Goal: Check status: Check status

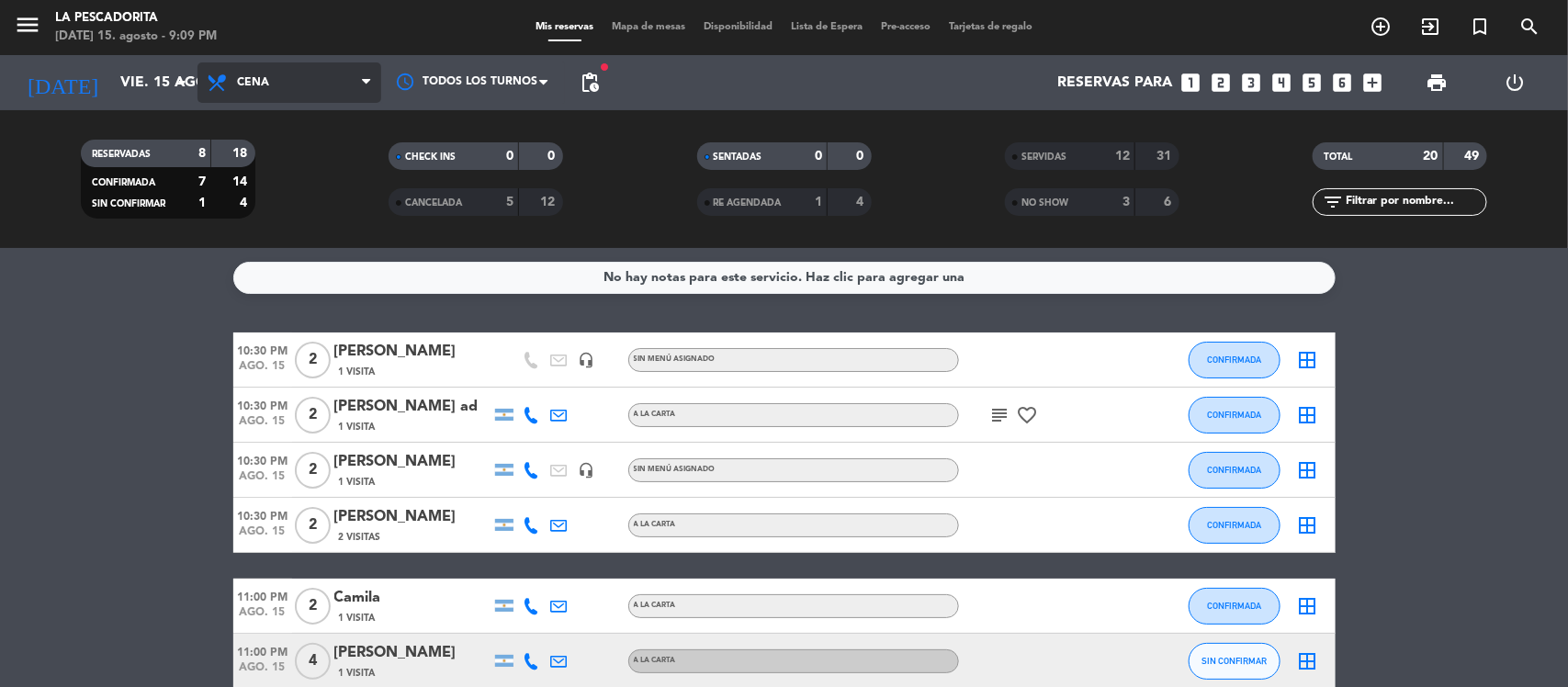
click at [260, 85] on span "Cena" at bounding box center [253, 83] width 32 height 13
click at [111, 81] on input "vie. 15 ago." at bounding box center [208, 83] width 194 height 35
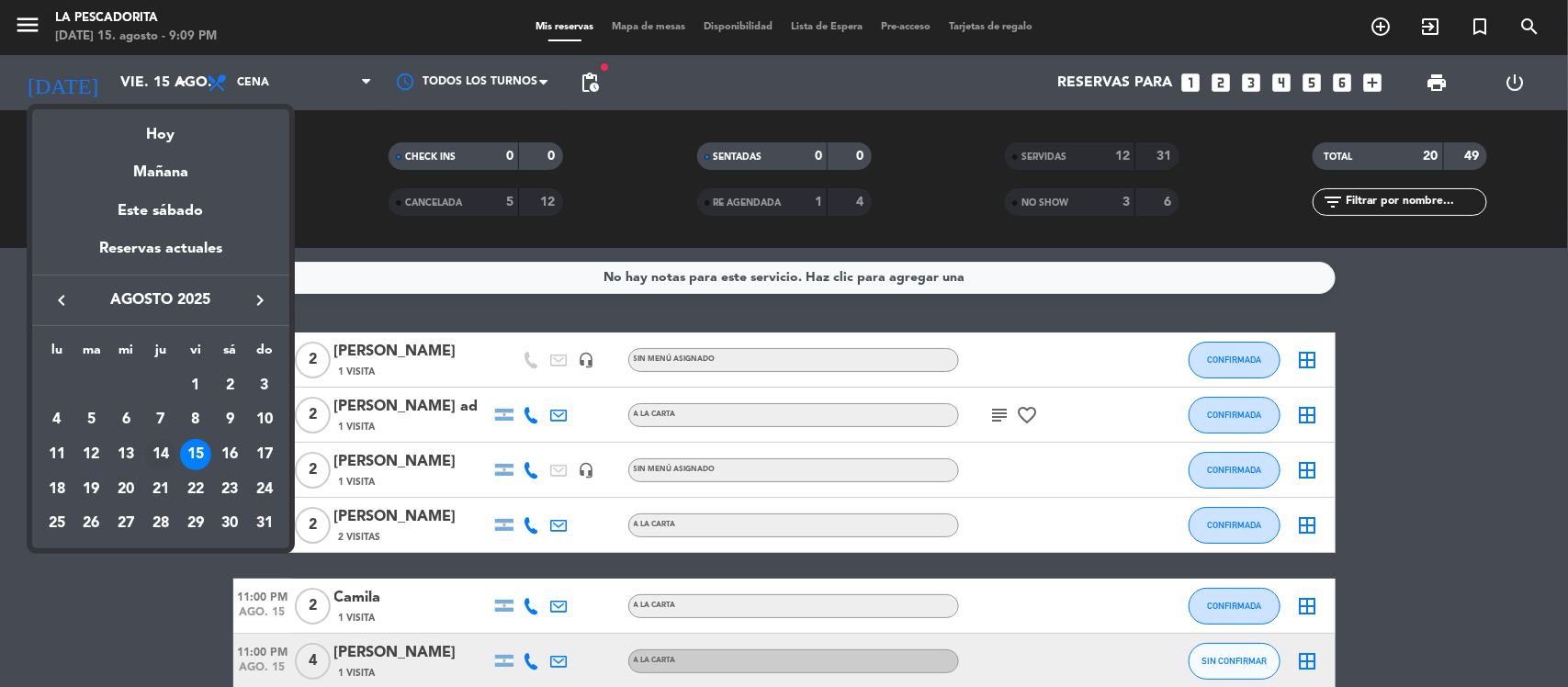
click at [163, 443] on div "14" at bounding box center [160, 454] width 31 height 31
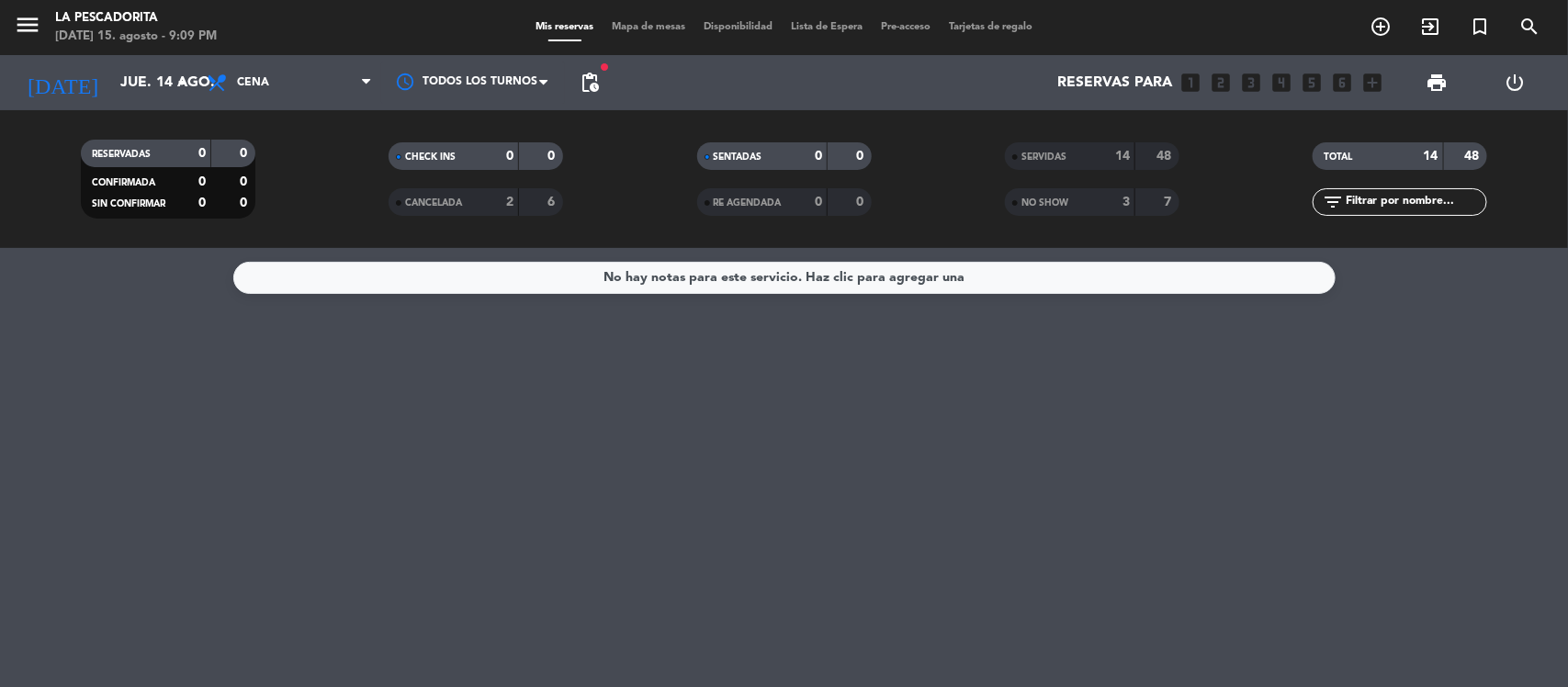
click at [1050, 161] on span "SERVIDAS" at bounding box center [1044, 157] width 45 height 9
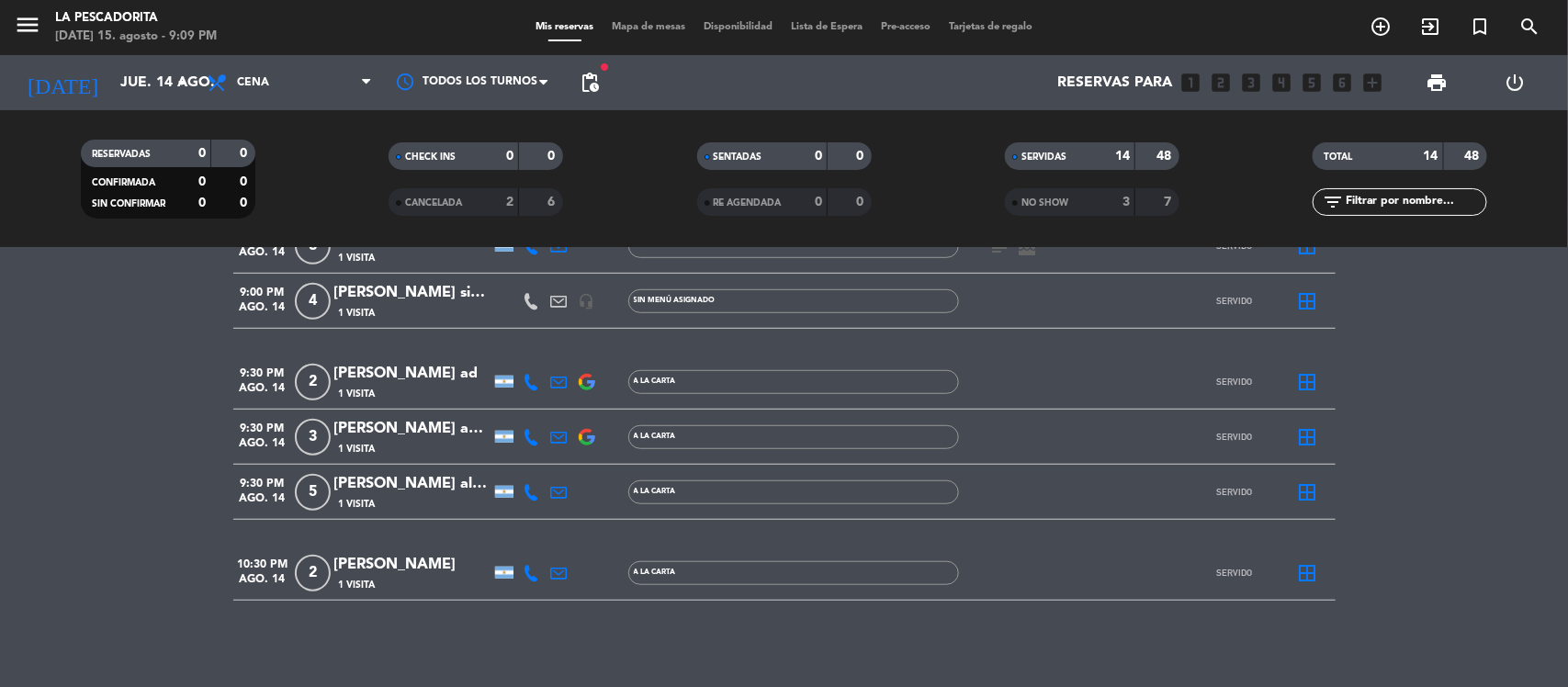
scroll to position [610, 0]
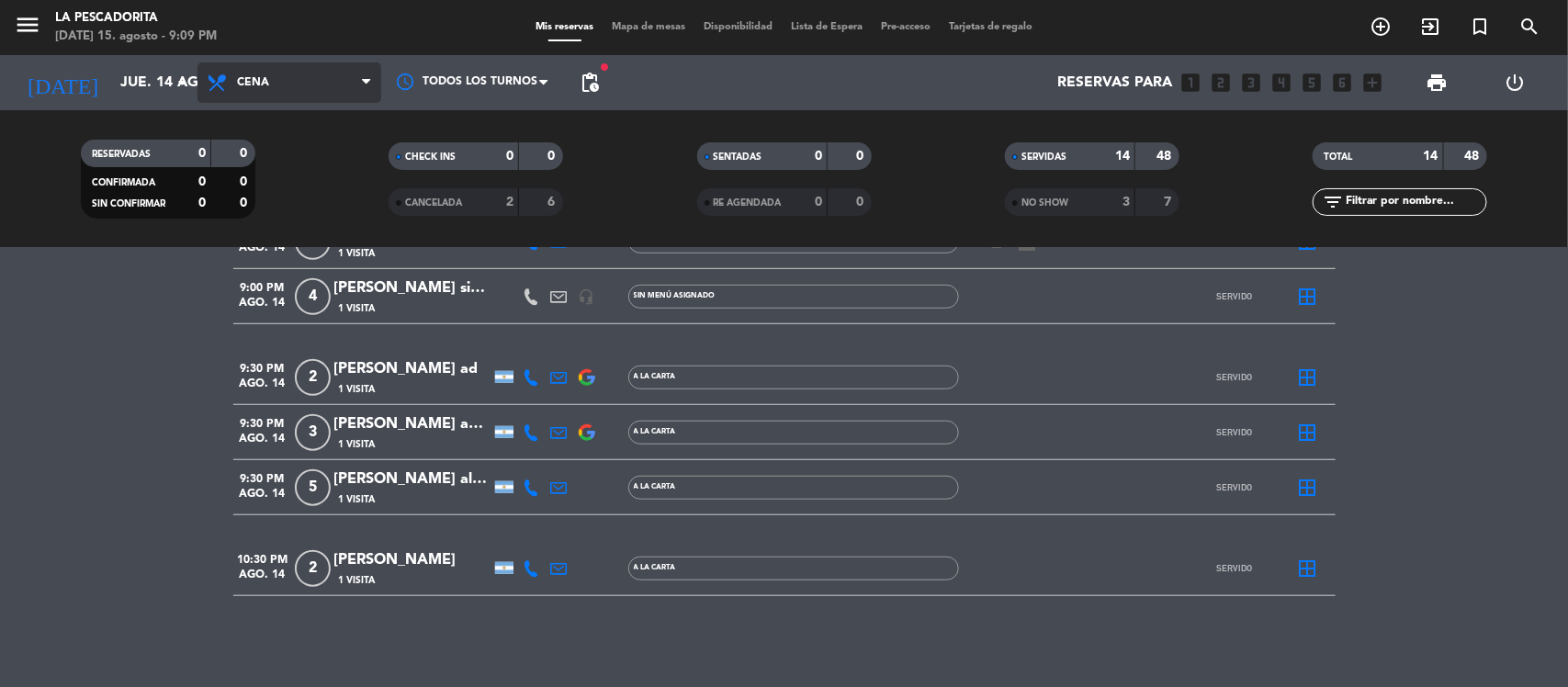
click at [258, 77] on span "Cena" at bounding box center [253, 83] width 32 height 13
click at [294, 157] on div "menu La Pescadorita [DATE] 15. agosto - 9:10 PM Mis reservas Mapa de mesas Disp…" at bounding box center [784, 124] width 1568 height 248
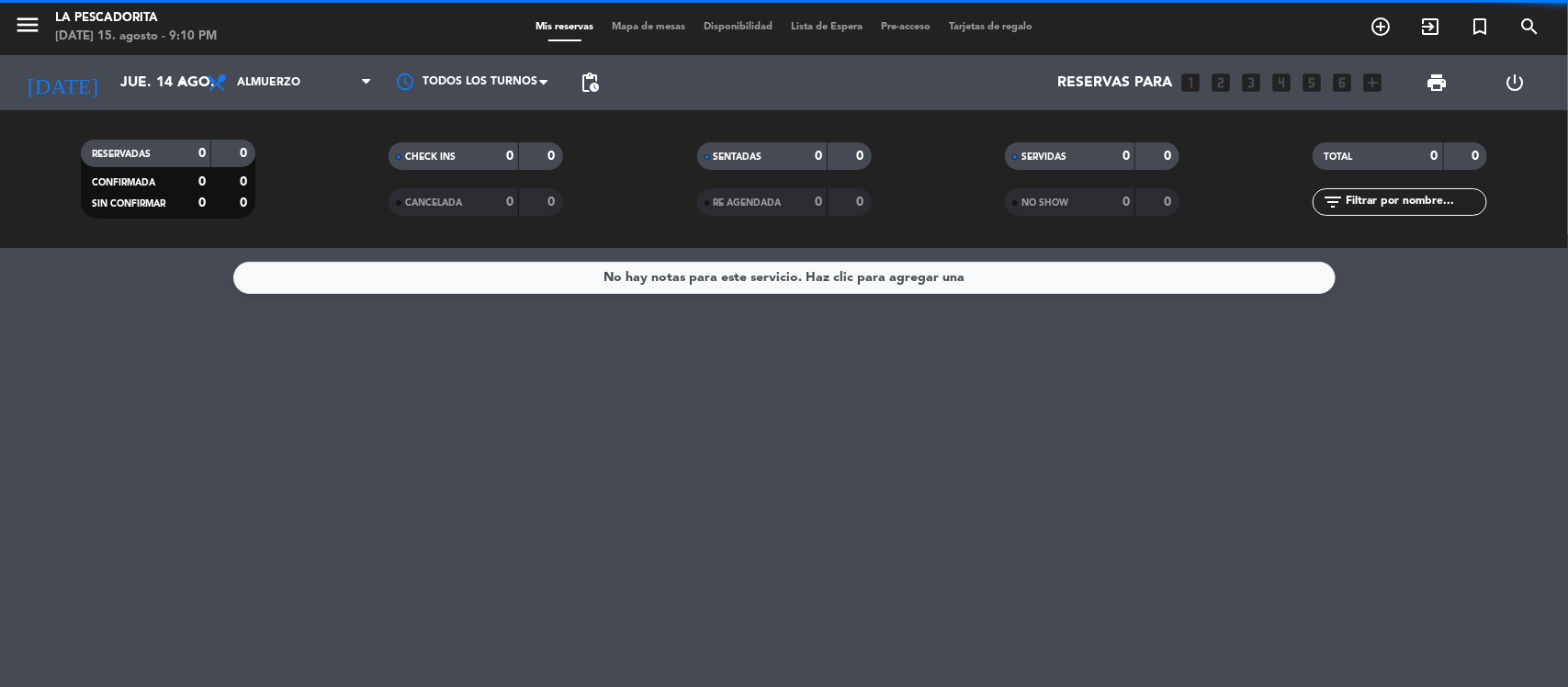
scroll to position [0, 0]
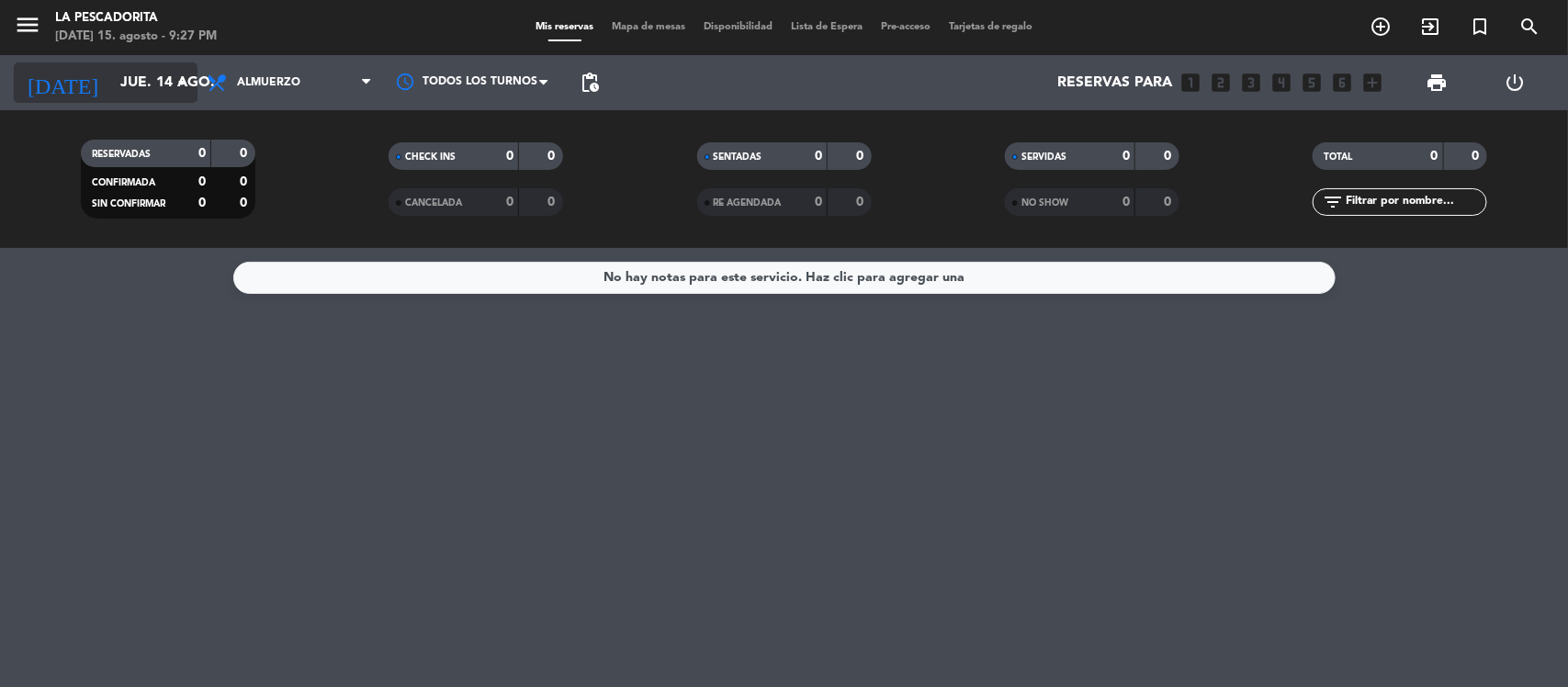
click at [191, 78] on icon "arrow_drop_down" at bounding box center [182, 83] width 22 height 22
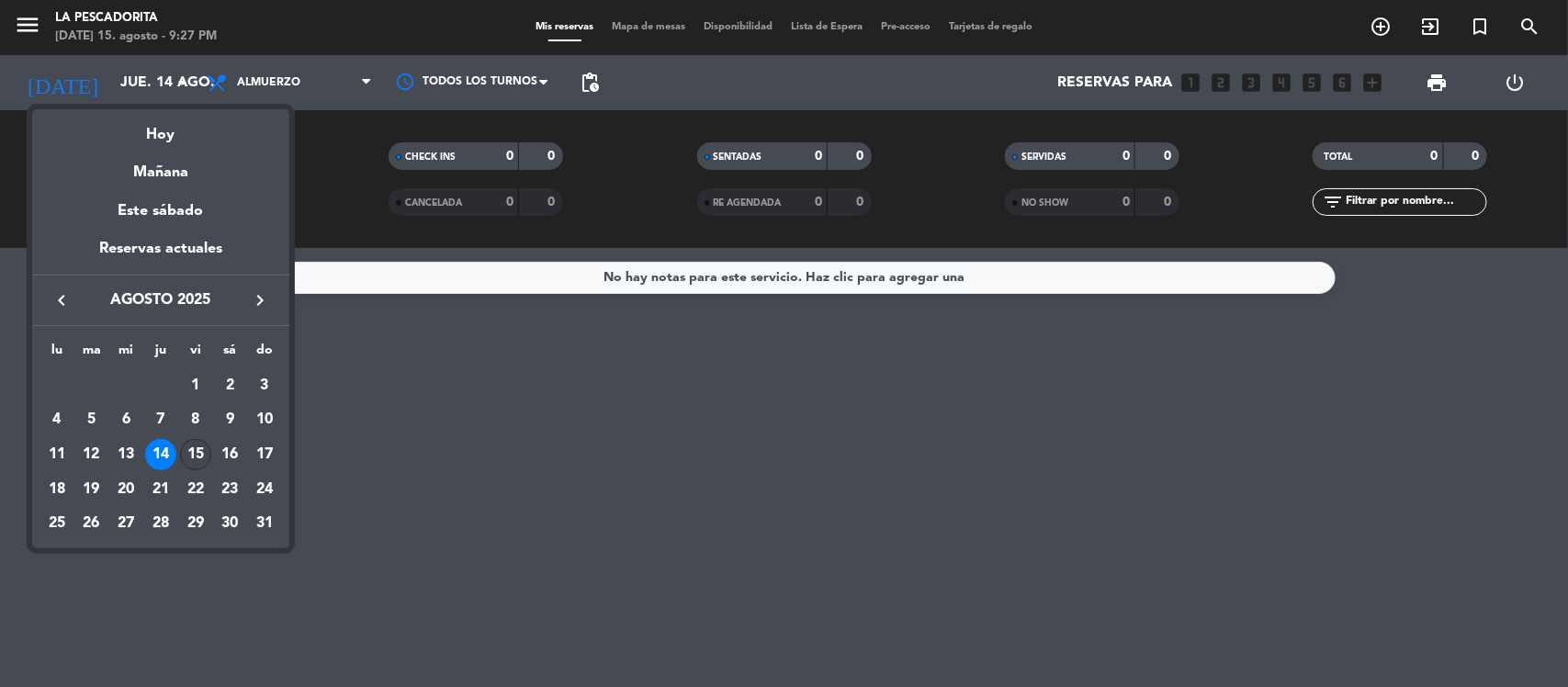
click at [194, 451] on div "15" at bounding box center [195, 454] width 31 height 31
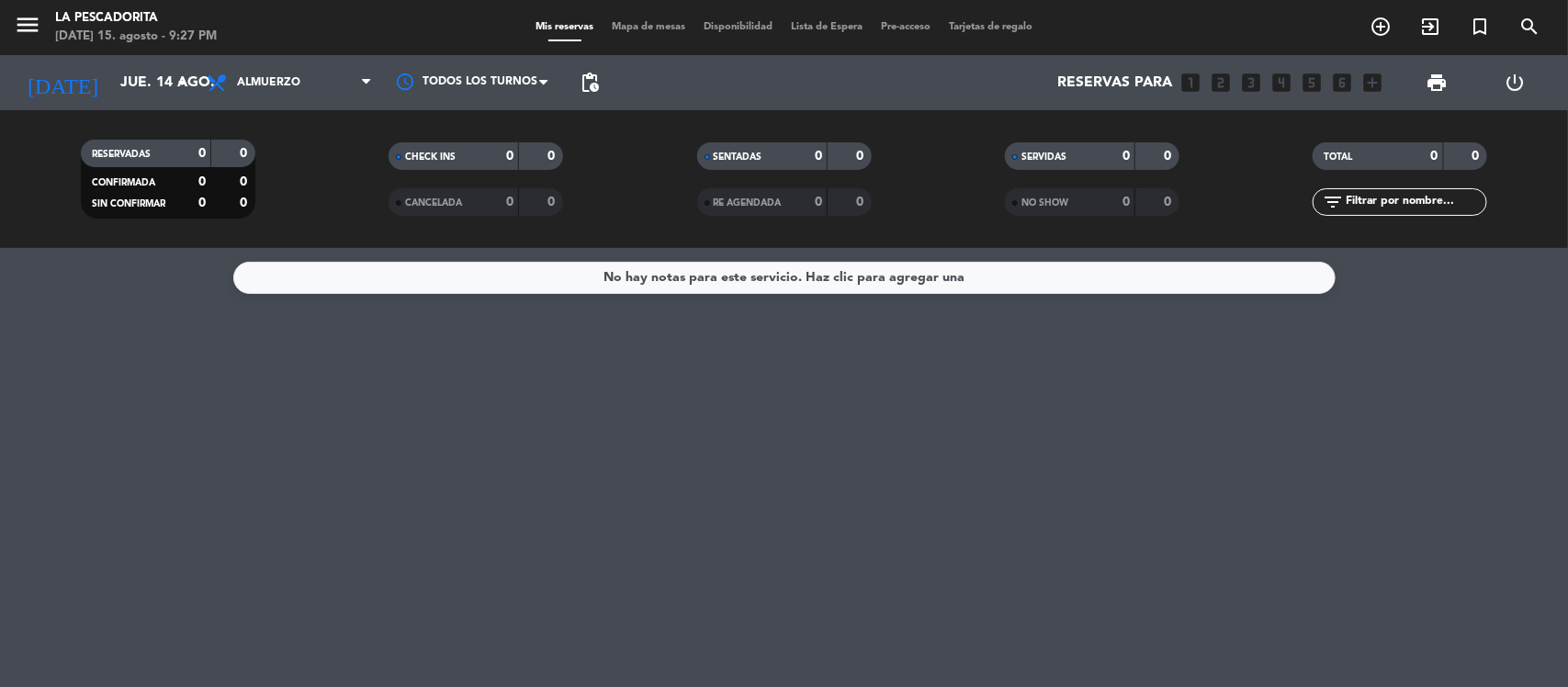
type input "vie. 15 ago."
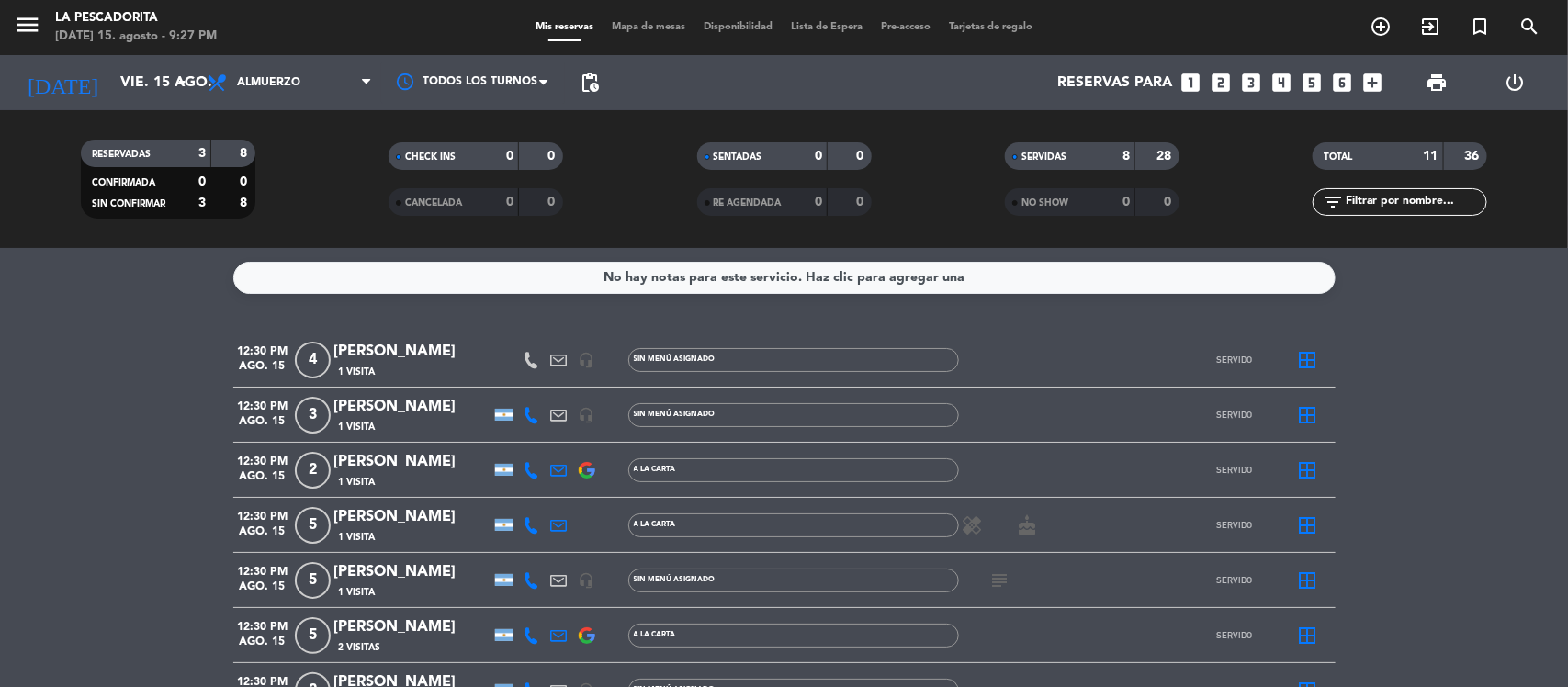
click at [362, 83] on icon at bounding box center [366, 83] width 8 height 15
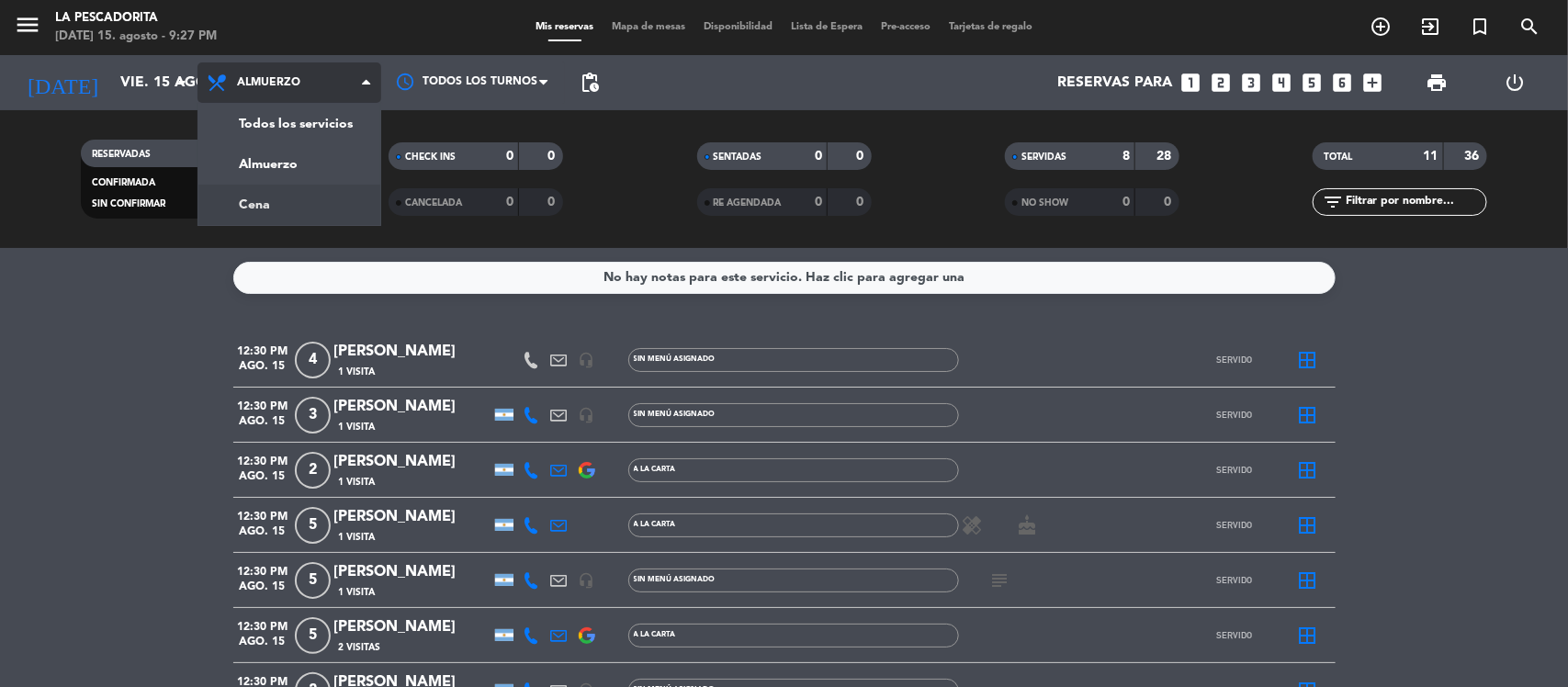
click at [313, 200] on div "menu La Pescadorita [DATE] 15. agosto - 9:27 PM Mis reservas Mapa de mesas Disp…" at bounding box center [784, 124] width 1568 height 248
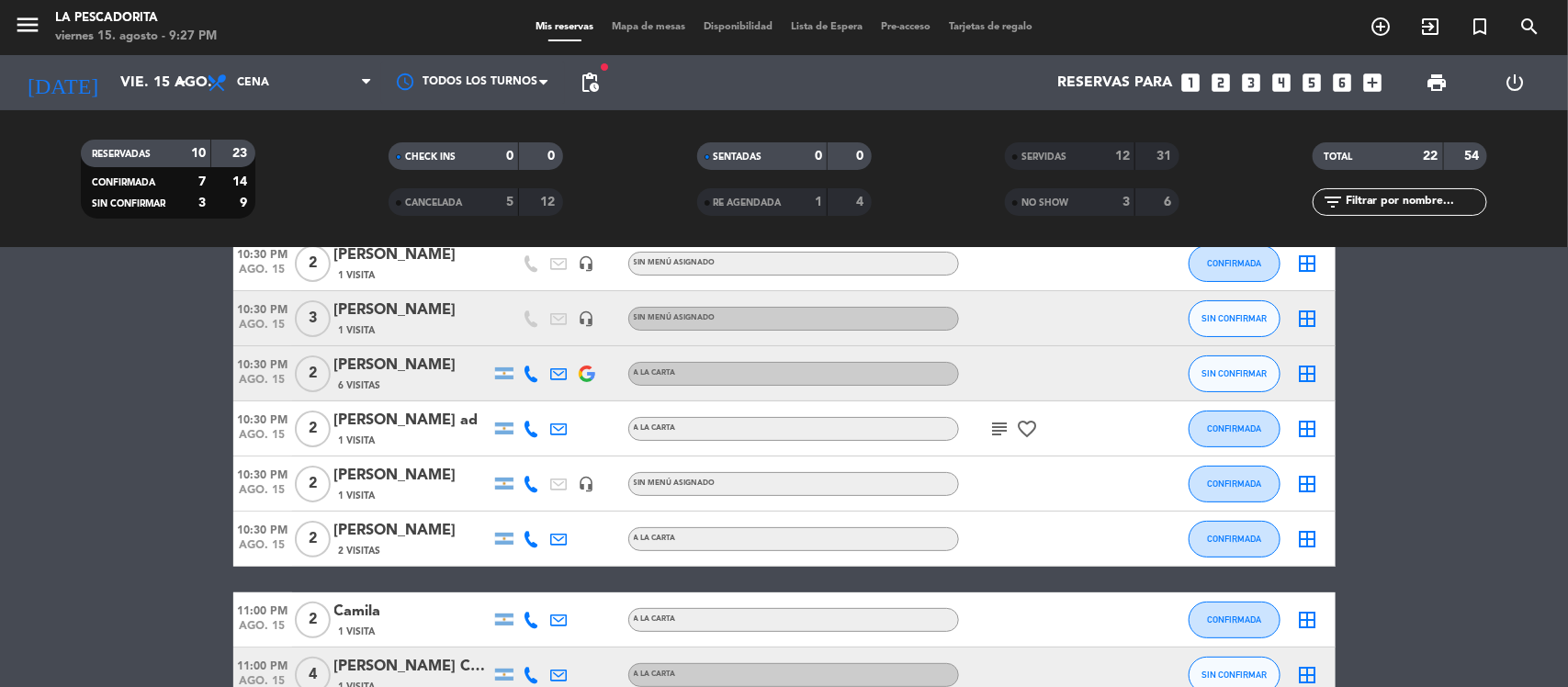
scroll to position [84, 0]
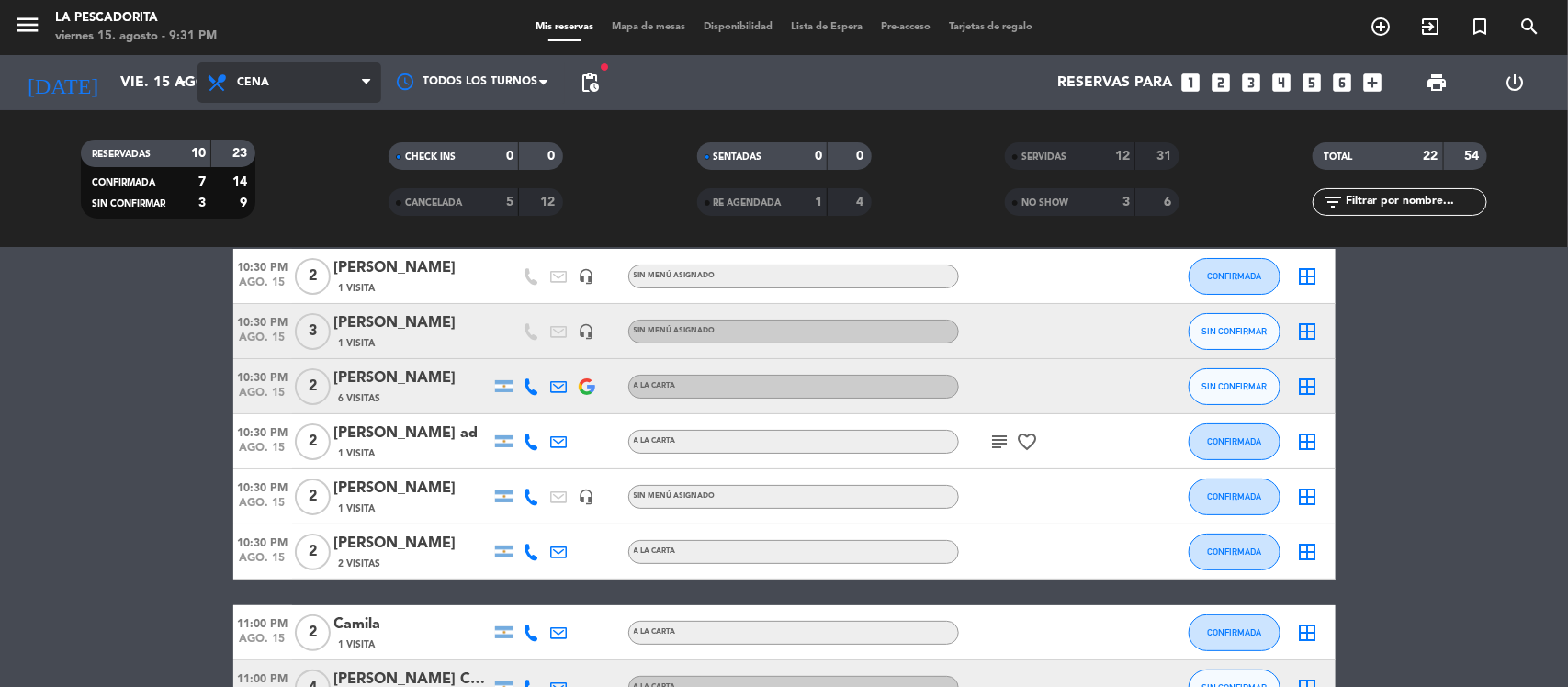
click at [266, 88] on span "Cena" at bounding box center [253, 83] width 32 height 13
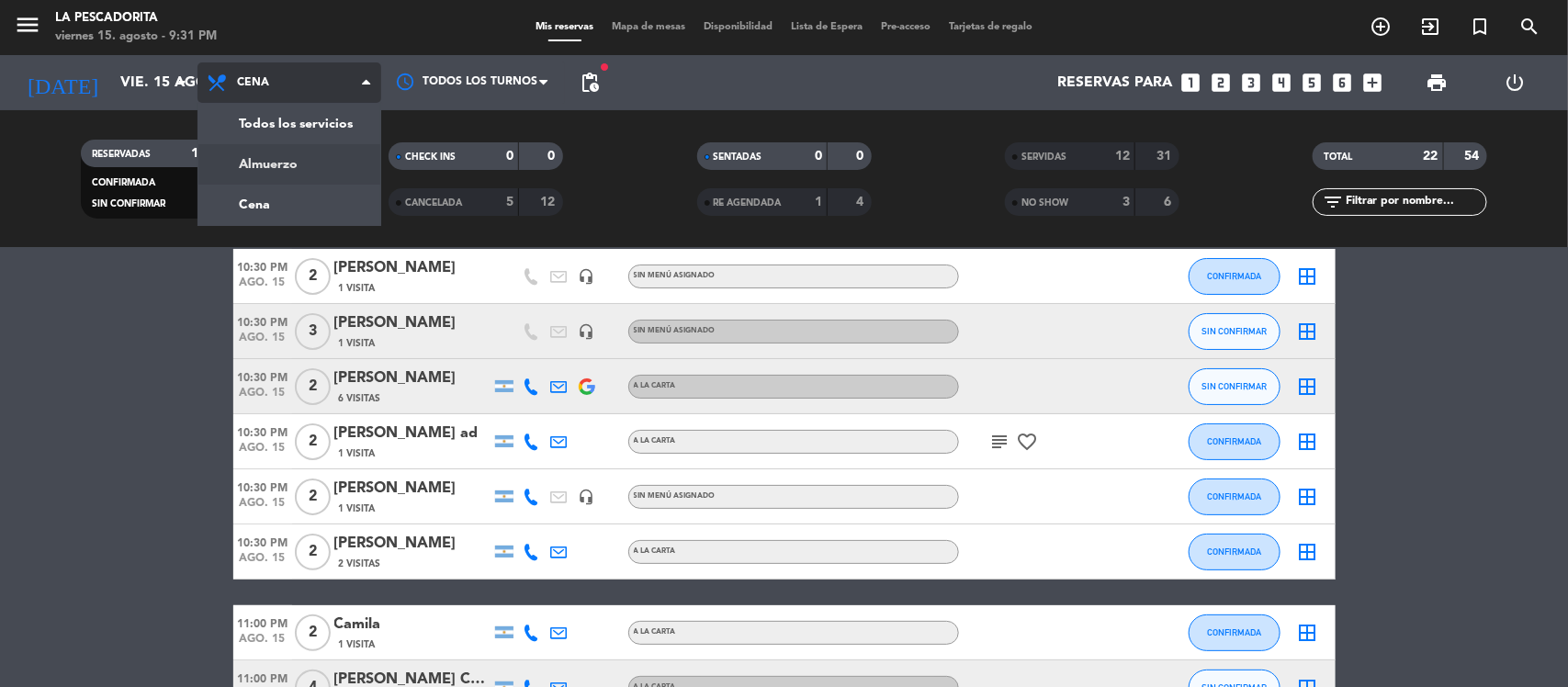
click at [283, 171] on div "menu La Pescadorita viernes 15. agosto - 9:31 PM Mis reservas Mapa de mesas Dis…" at bounding box center [784, 124] width 1568 height 248
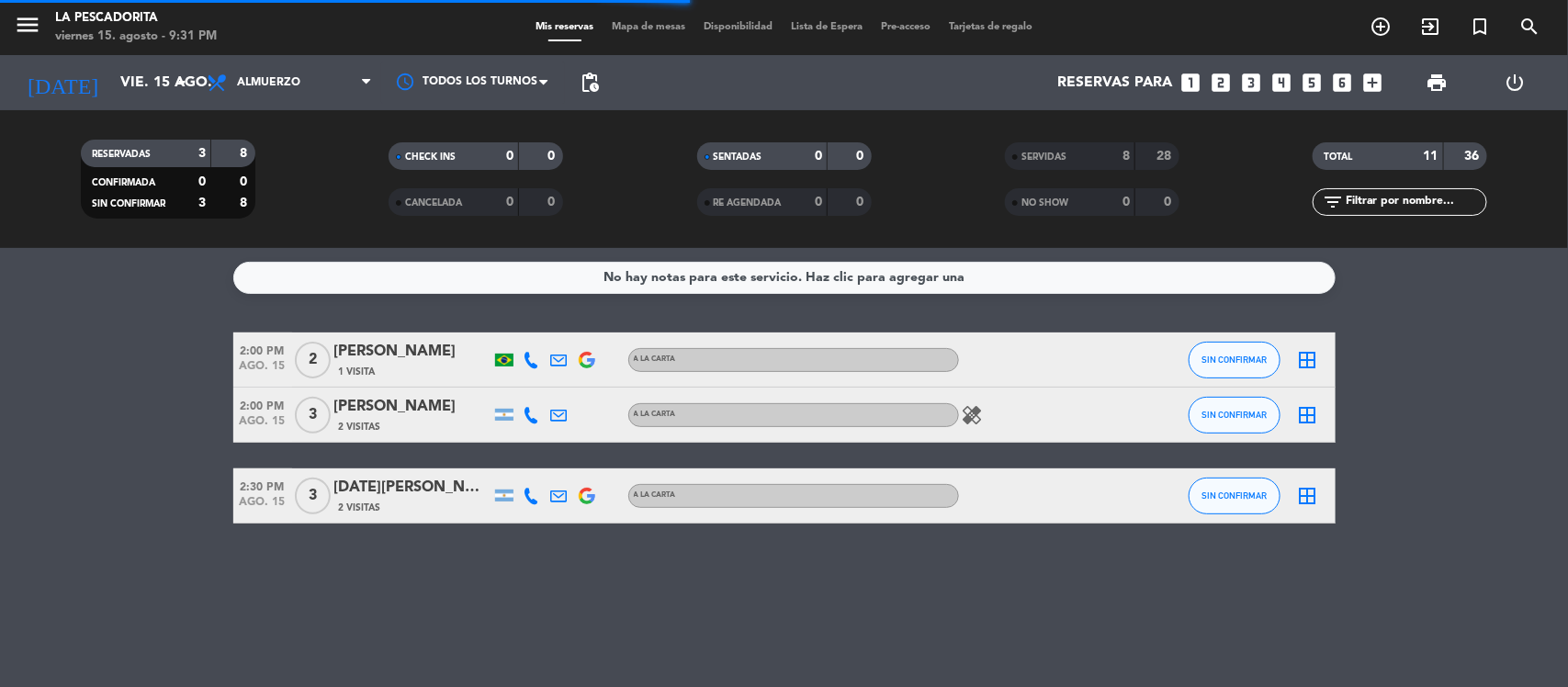
scroll to position [0, 0]
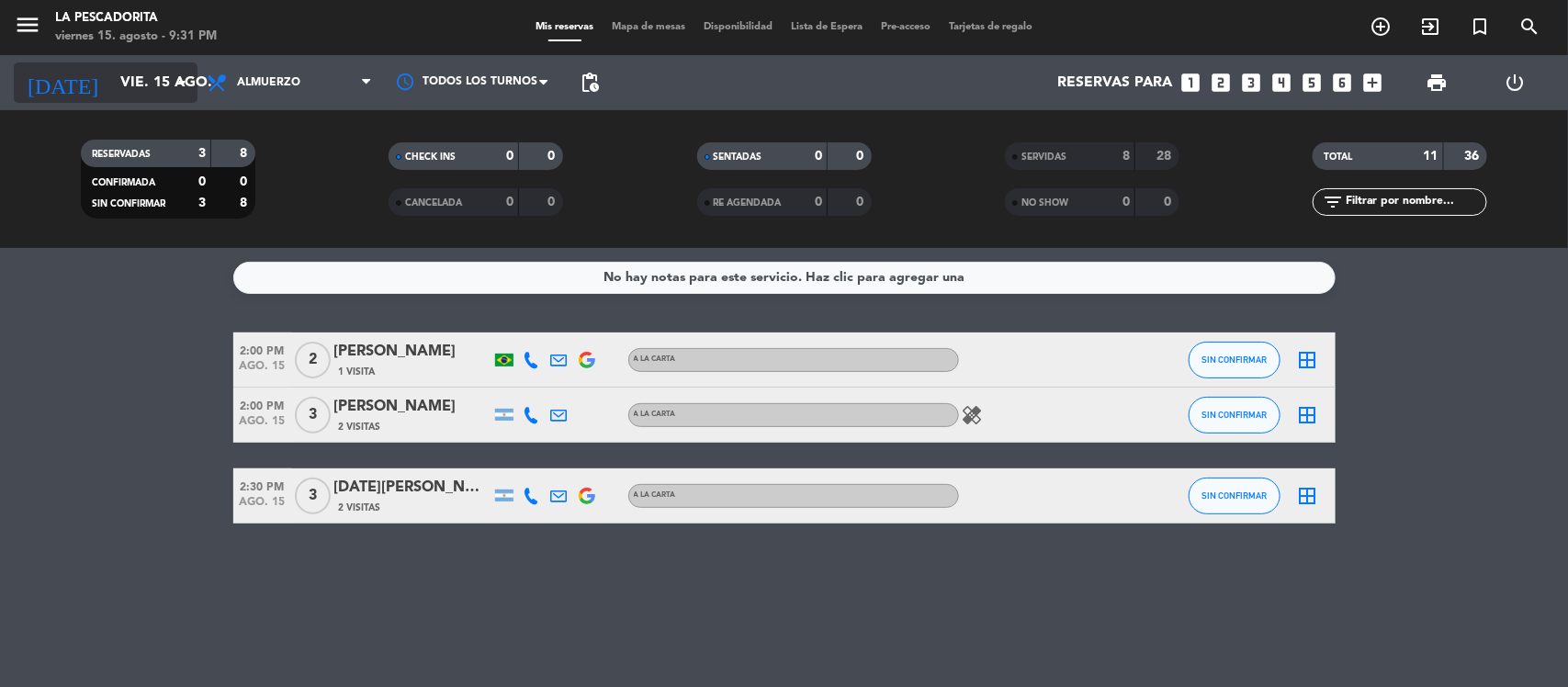
click at [149, 85] on input "vie. 15 ago." at bounding box center [208, 83] width 194 height 35
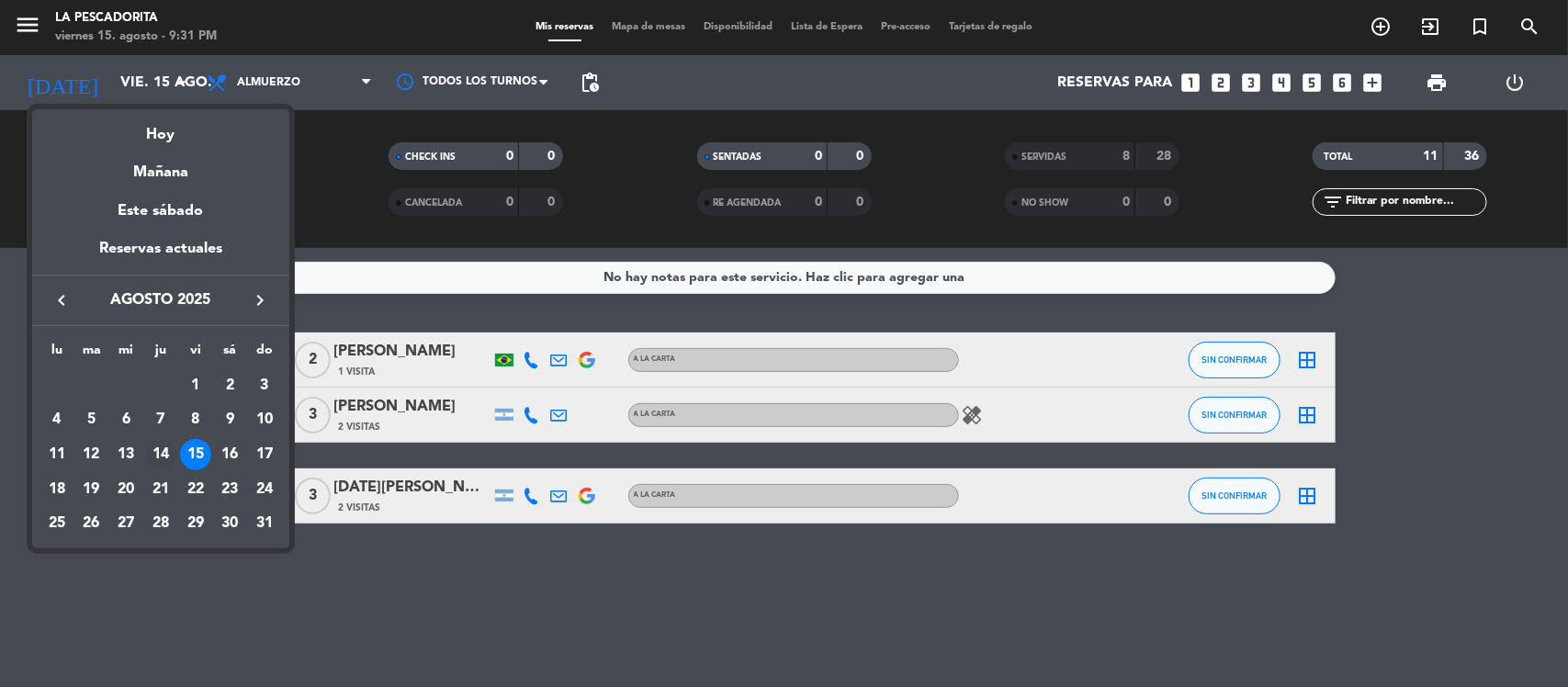
click at [165, 443] on div "14" at bounding box center [160, 454] width 31 height 31
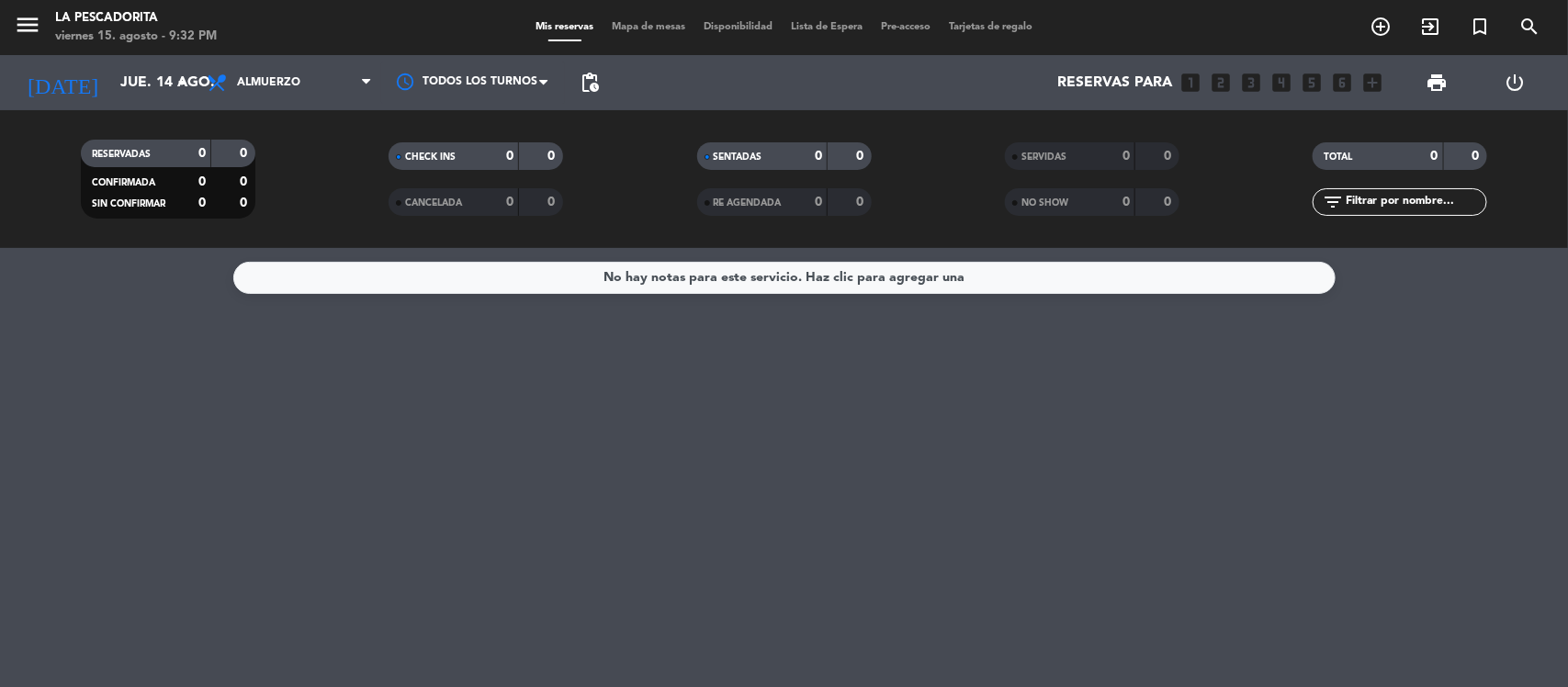
click at [1041, 161] on span "SERVIDAS" at bounding box center [1044, 157] width 45 height 9
click at [149, 96] on input "jue. 14 ago." at bounding box center [208, 83] width 194 height 35
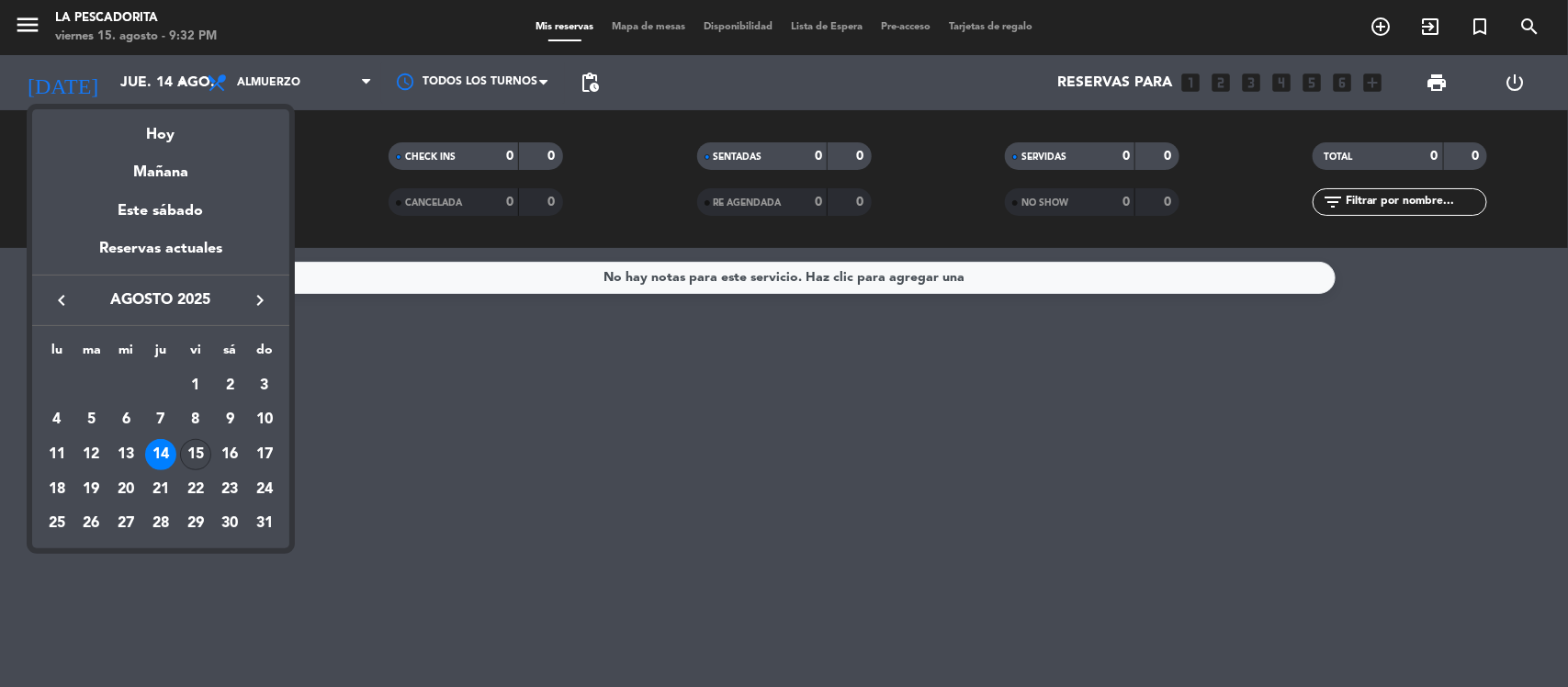
click at [194, 457] on div "15" at bounding box center [195, 454] width 31 height 31
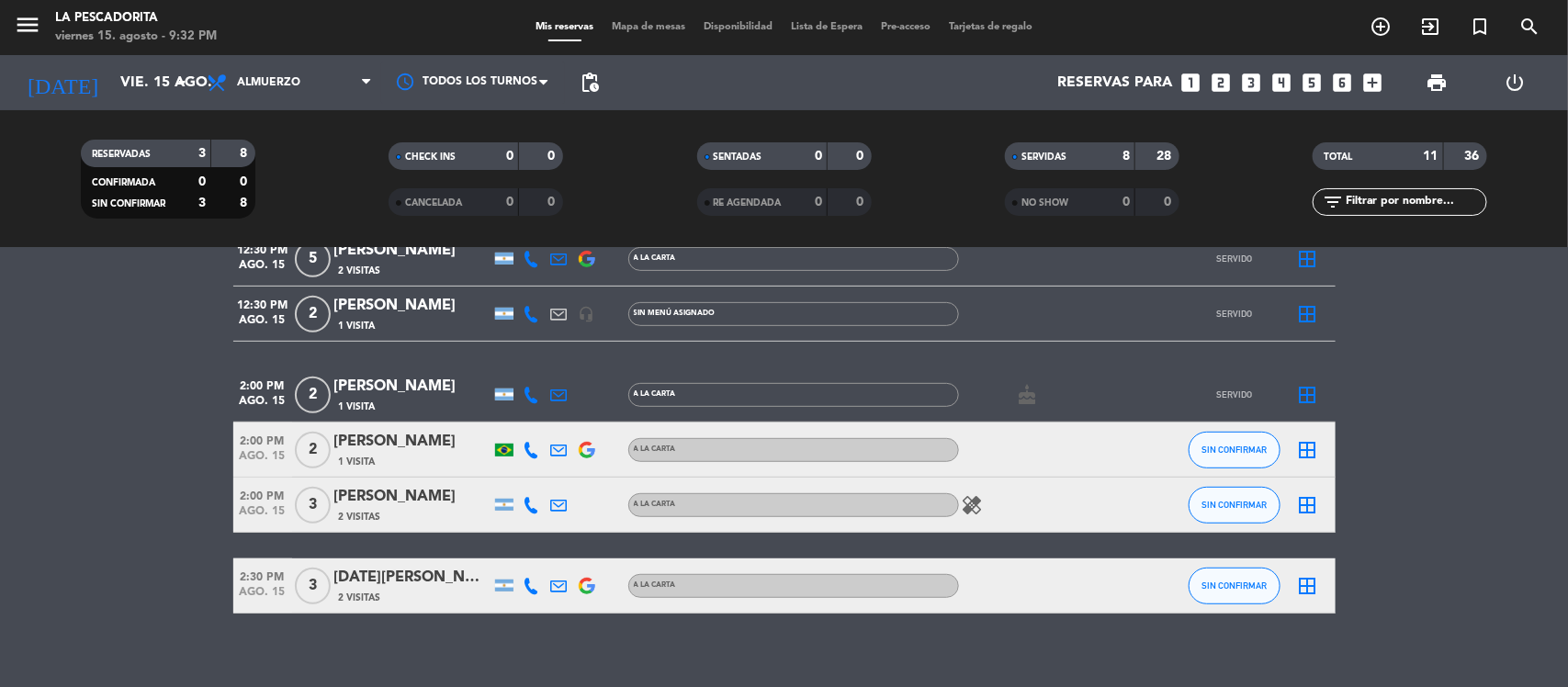
scroll to position [393, 0]
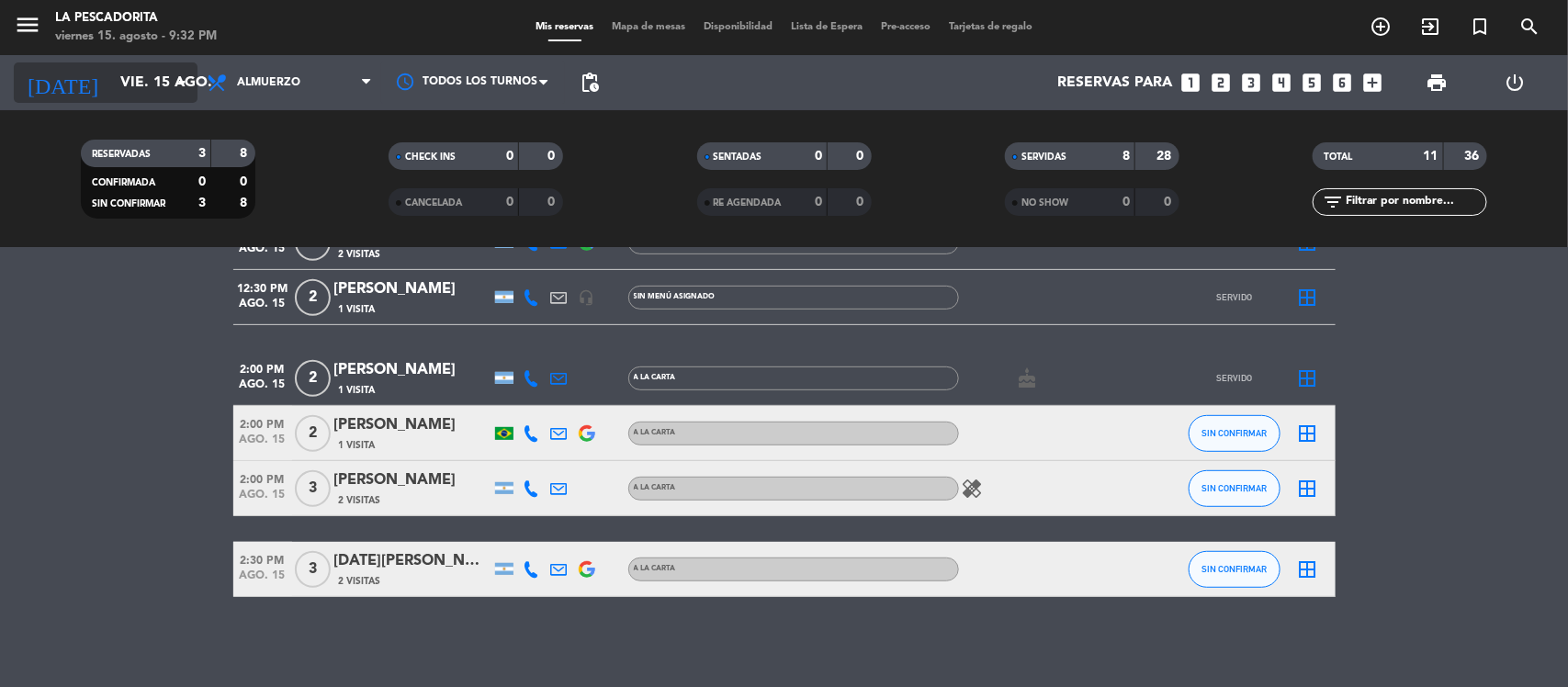
click at [121, 85] on input "vie. 15 ago." at bounding box center [208, 83] width 194 height 35
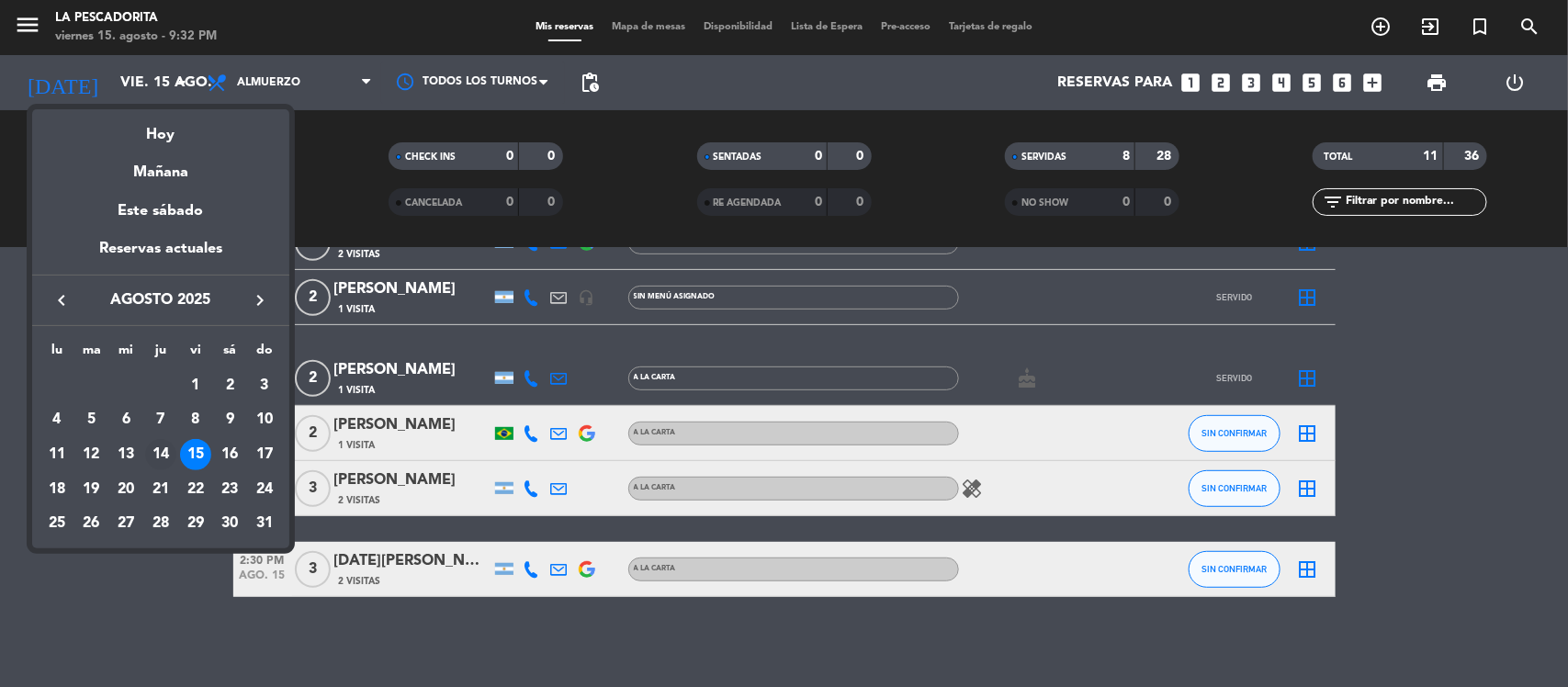
click at [167, 445] on div "14" at bounding box center [160, 454] width 31 height 31
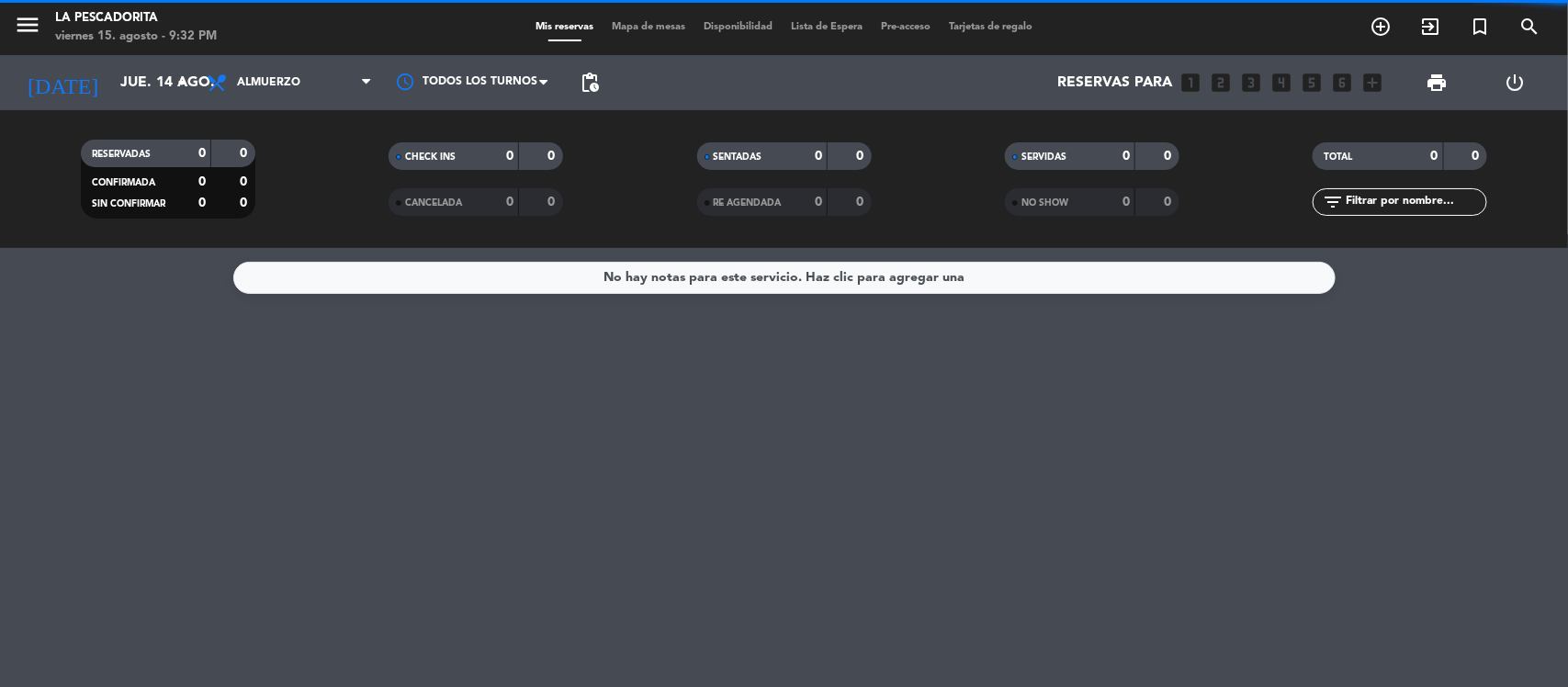
scroll to position [0, 0]
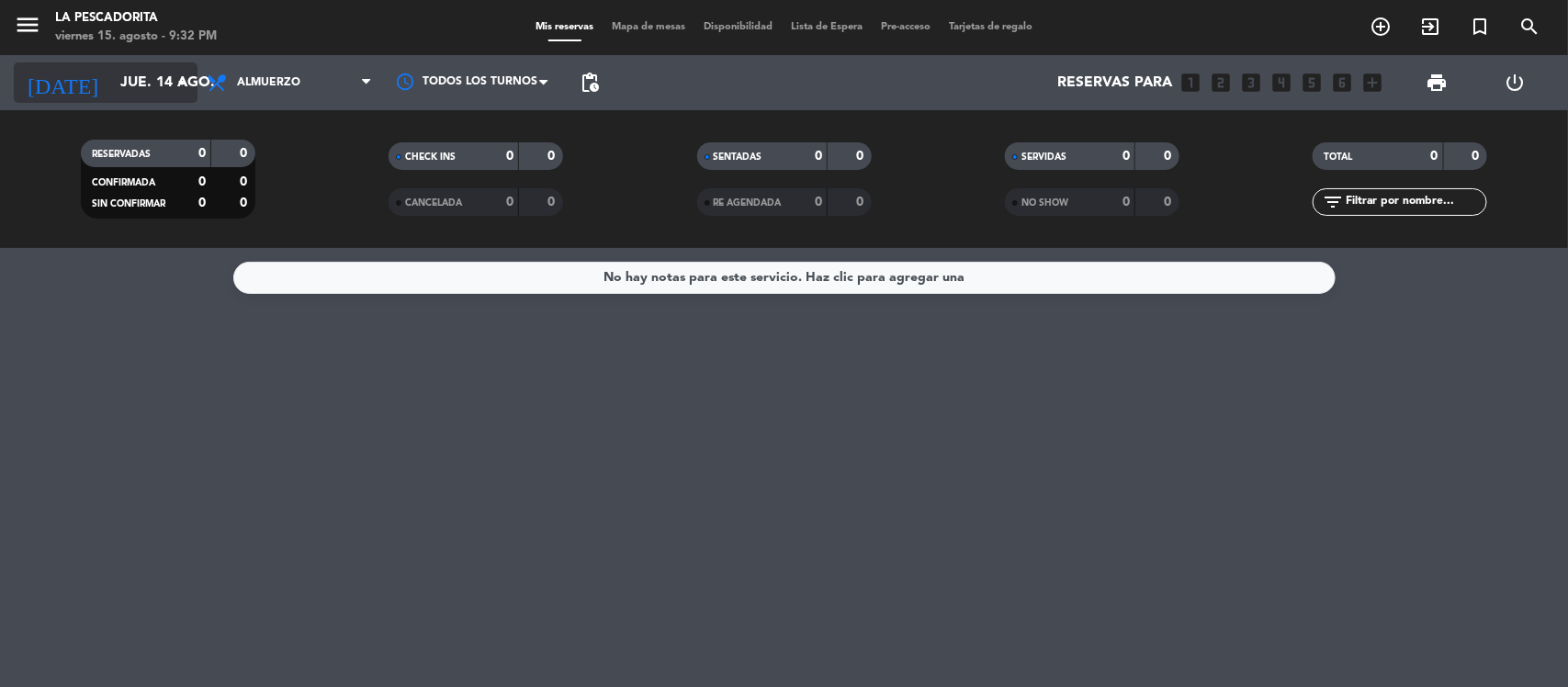
click at [154, 85] on input "jue. 14 ago." at bounding box center [208, 83] width 194 height 35
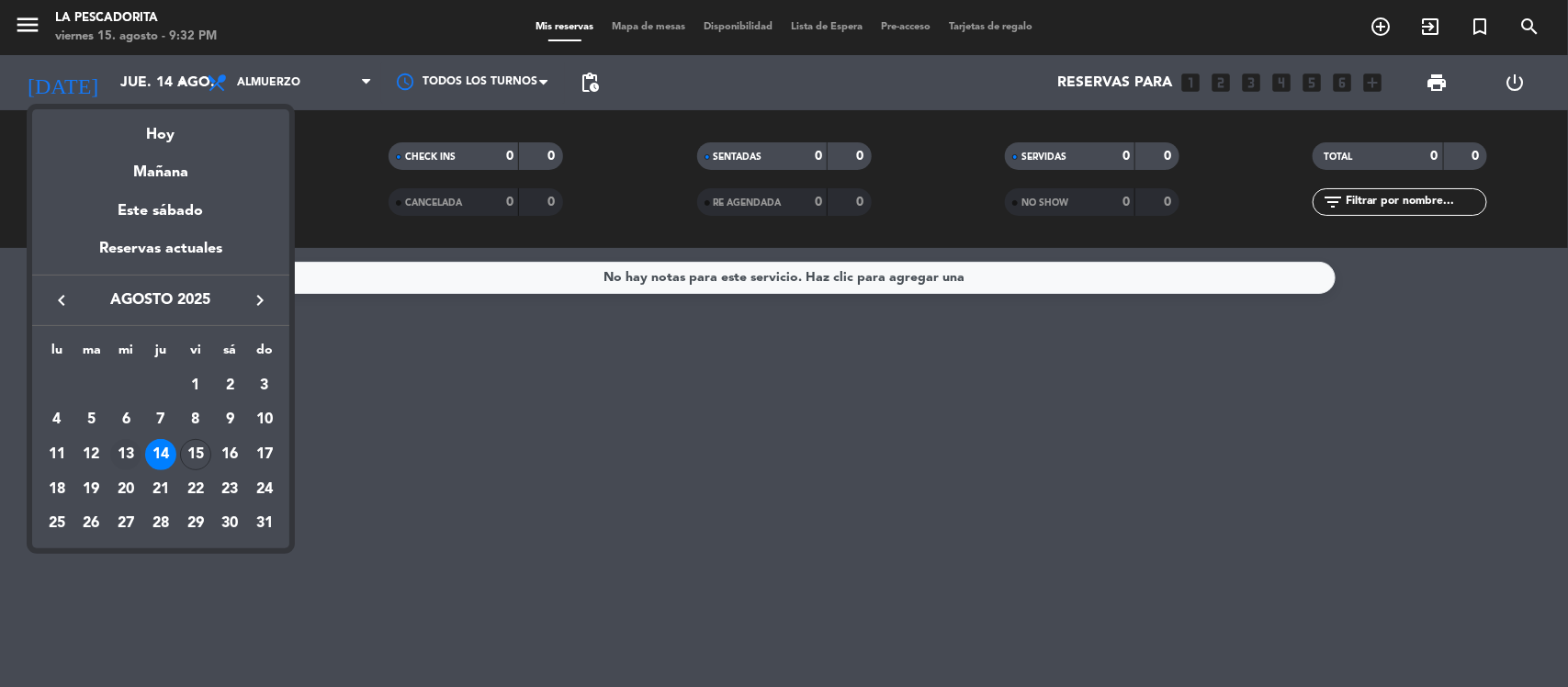
click at [131, 451] on div "13" at bounding box center [125, 454] width 31 height 31
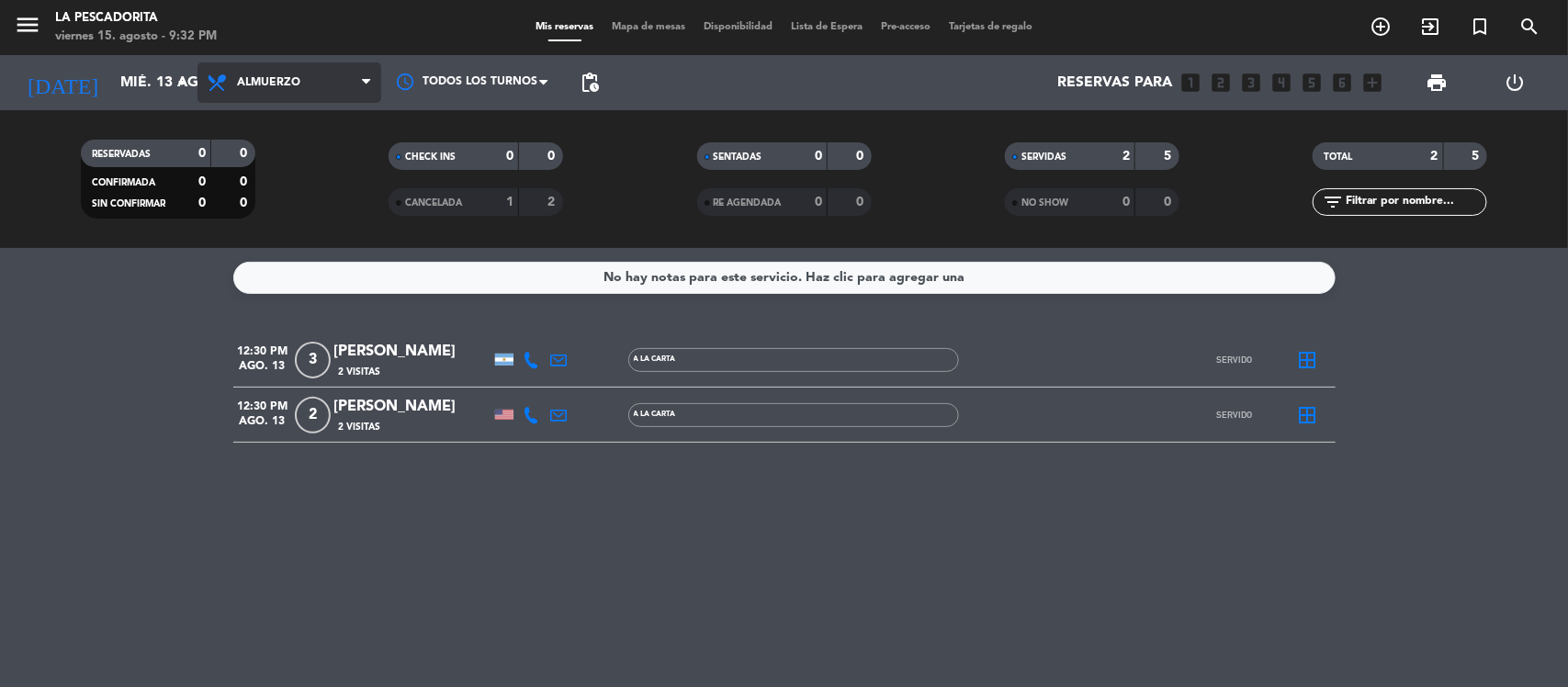
click at [323, 85] on span "Almuerzo" at bounding box center [290, 82] width 184 height 40
click at [312, 203] on div "menu La Pescadorita viernes 15. agosto - 9:32 PM Mis reservas Mapa de mesas Dis…" at bounding box center [784, 124] width 1568 height 248
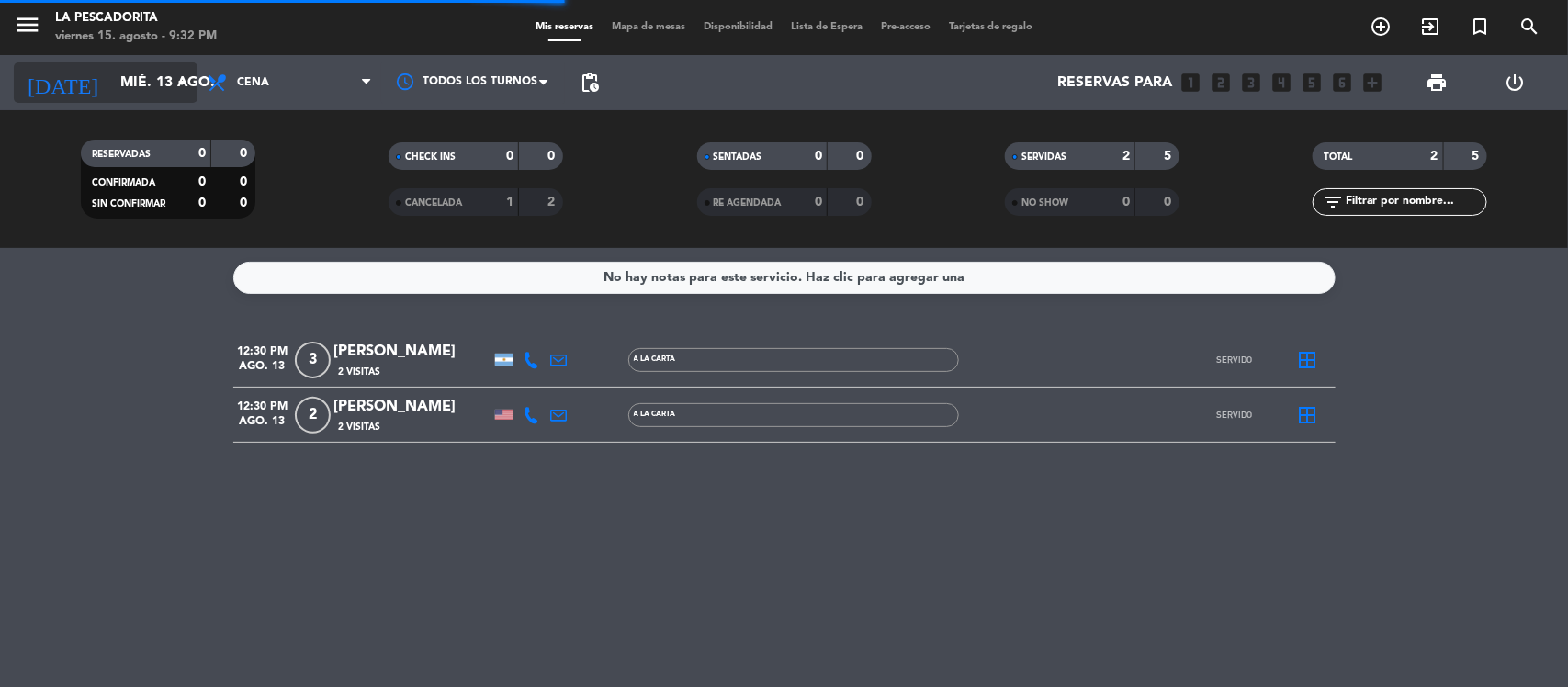
click at [162, 77] on input "mié. 13 ago." at bounding box center [208, 83] width 194 height 35
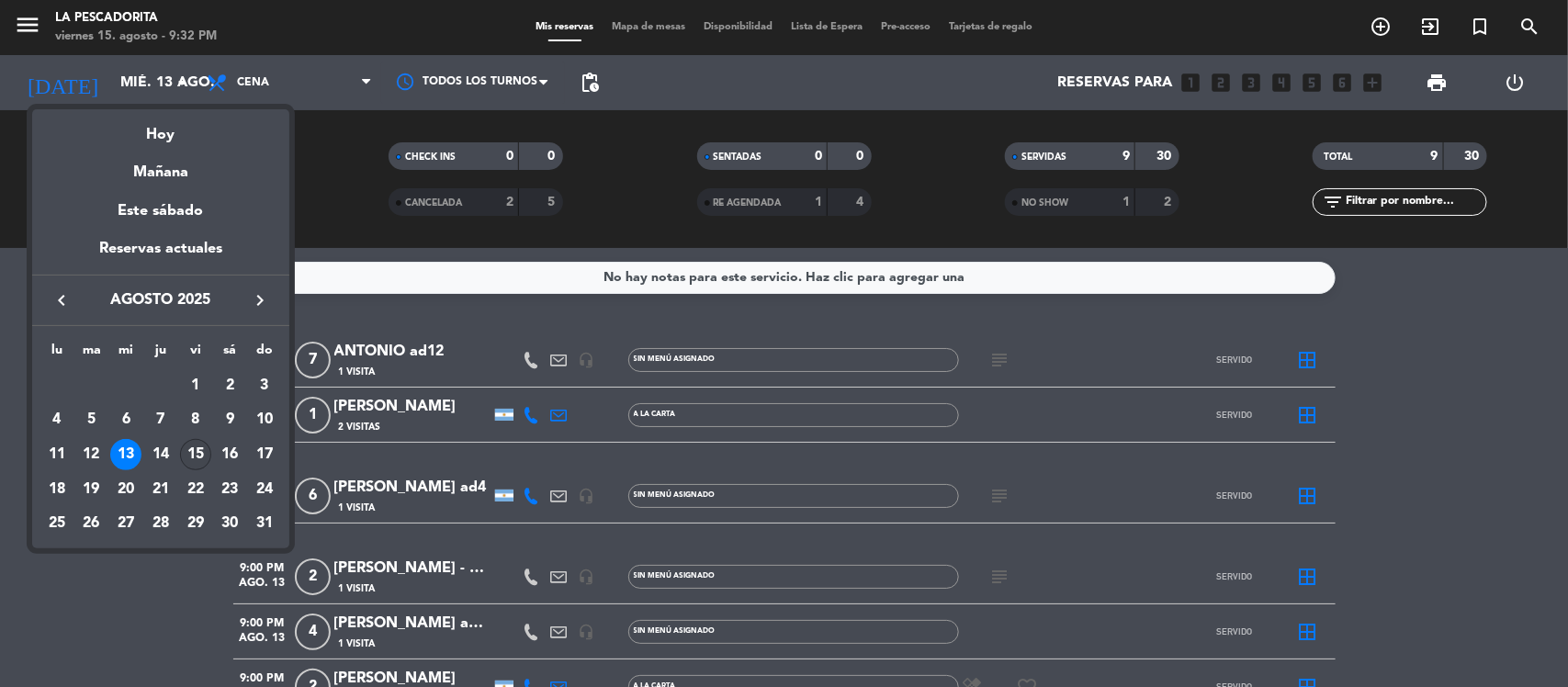
click at [195, 453] on div "15" at bounding box center [195, 454] width 31 height 31
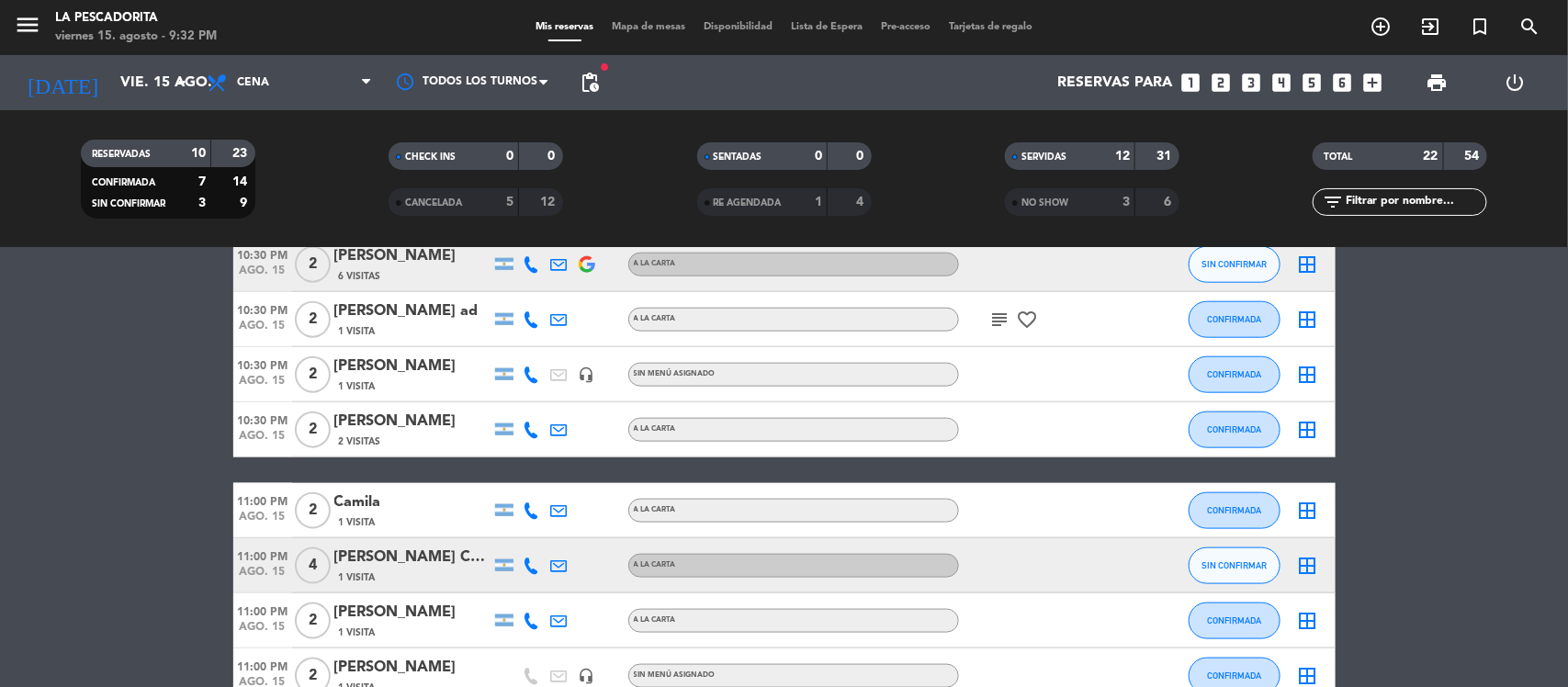
scroll to position [1026, 0]
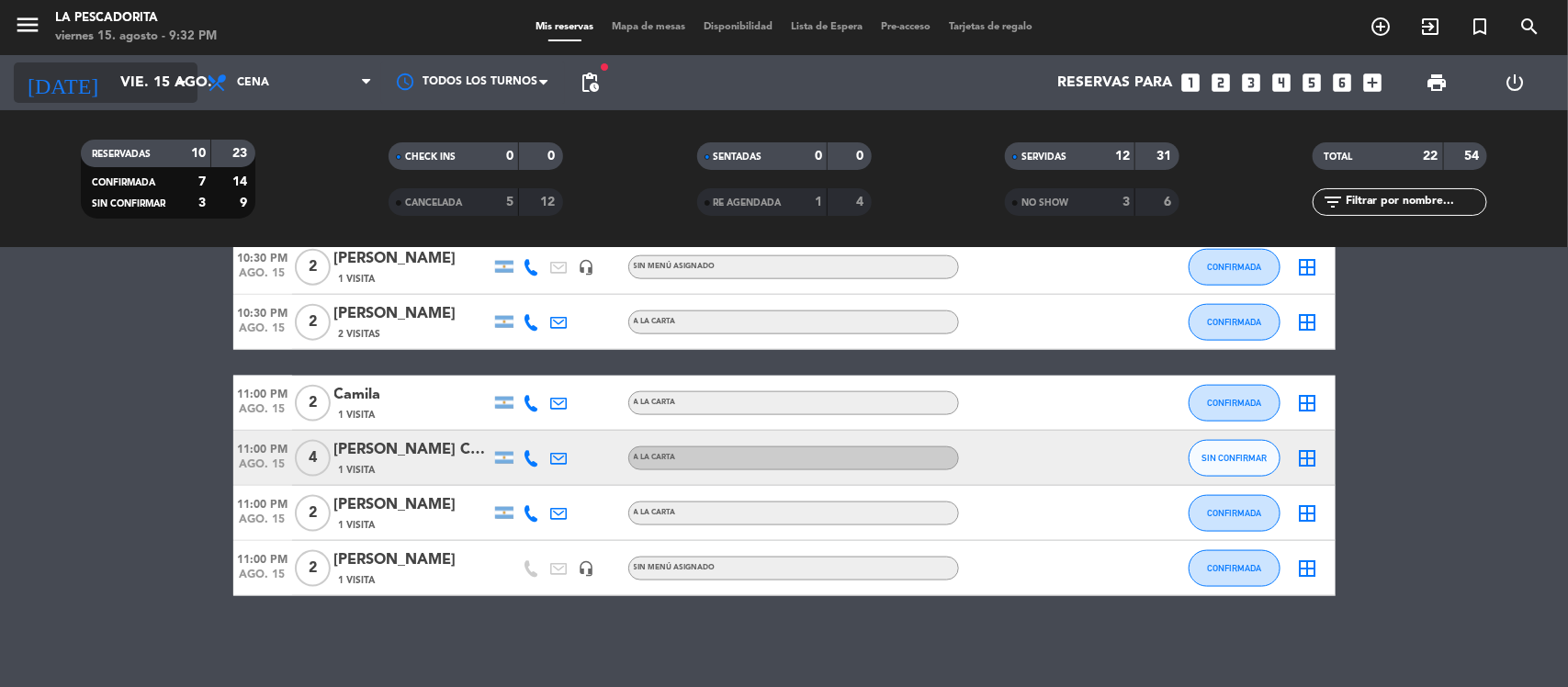
click at [143, 90] on input "vie. 15 ago." at bounding box center [208, 83] width 194 height 35
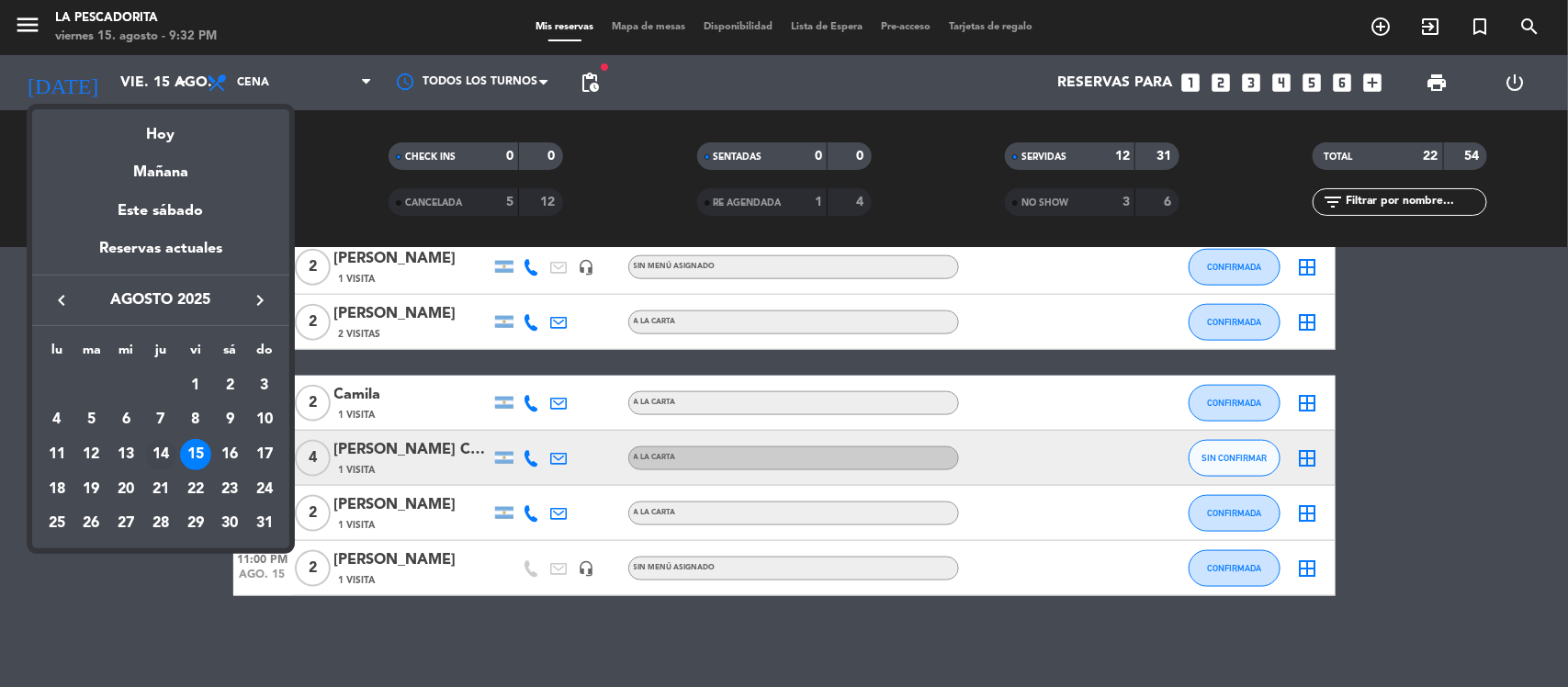
click at [165, 447] on div "14" at bounding box center [160, 454] width 31 height 31
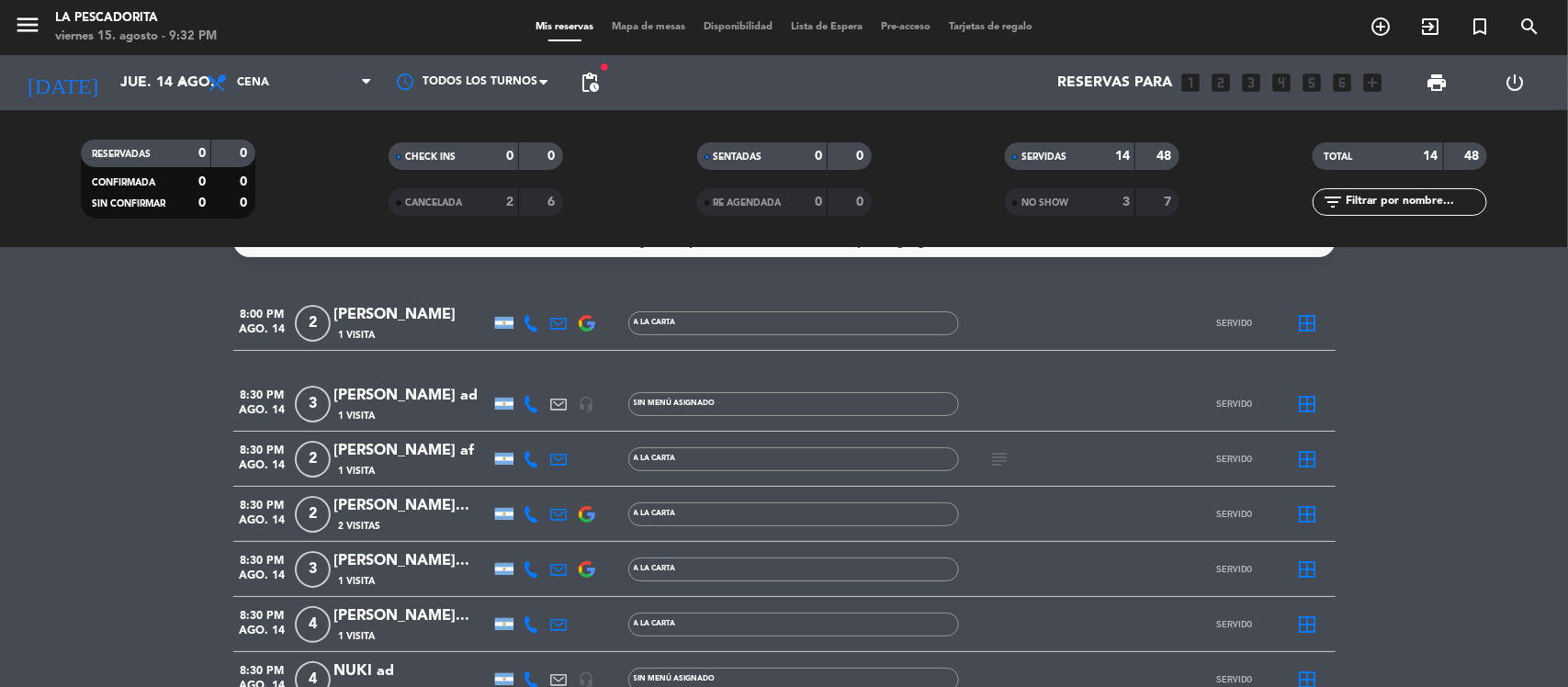
scroll to position [0, 0]
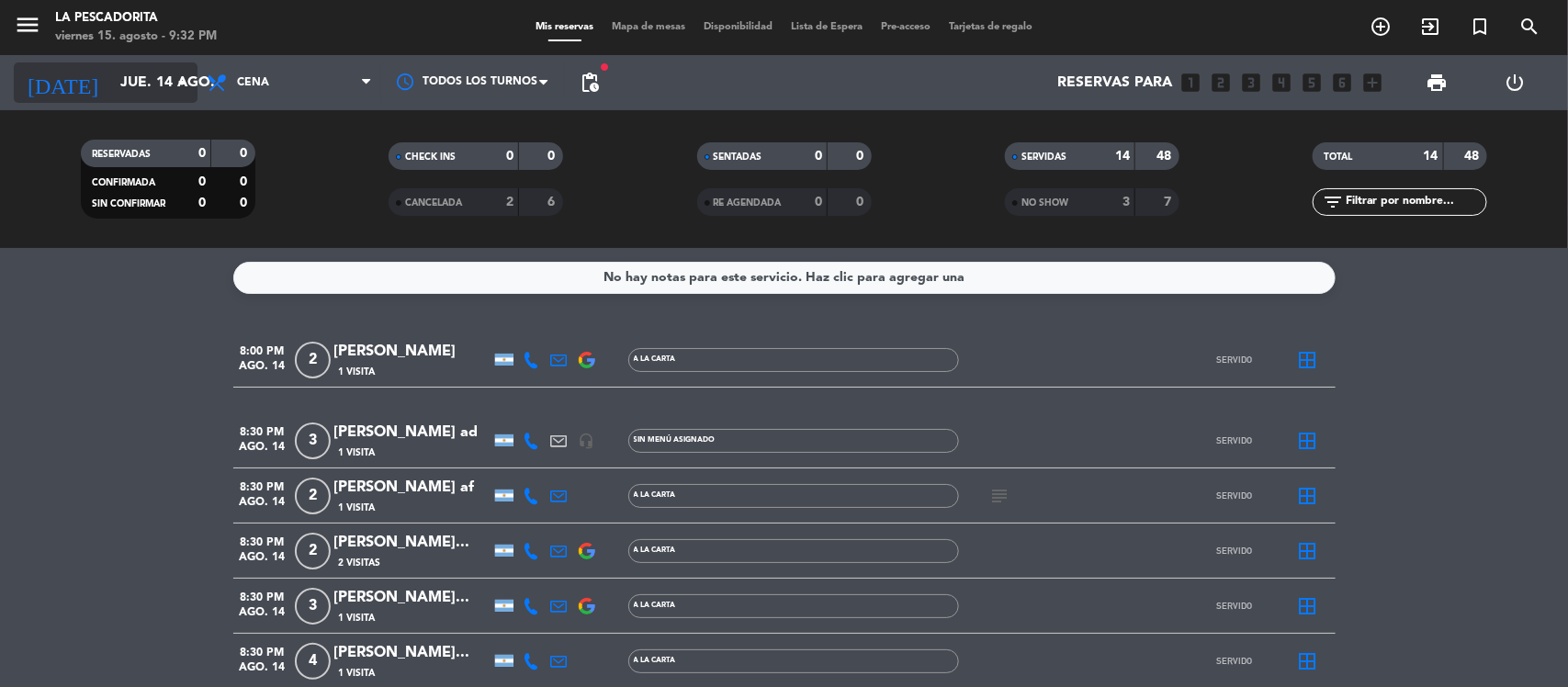
click at [120, 76] on input "jue. 14 ago." at bounding box center [208, 83] width 194 height 35
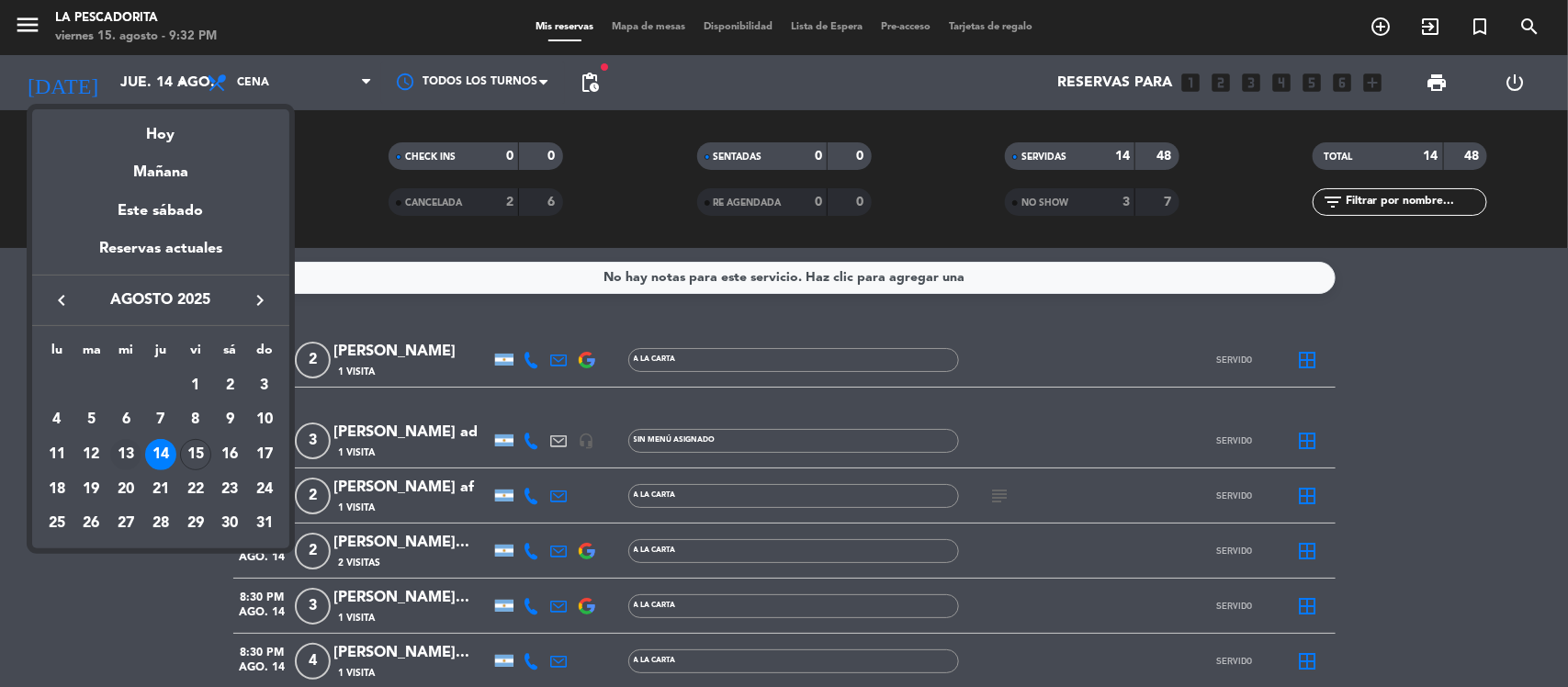
click at [129, 447] on div "13" at bounding box center [125, 454] width 31 height 31
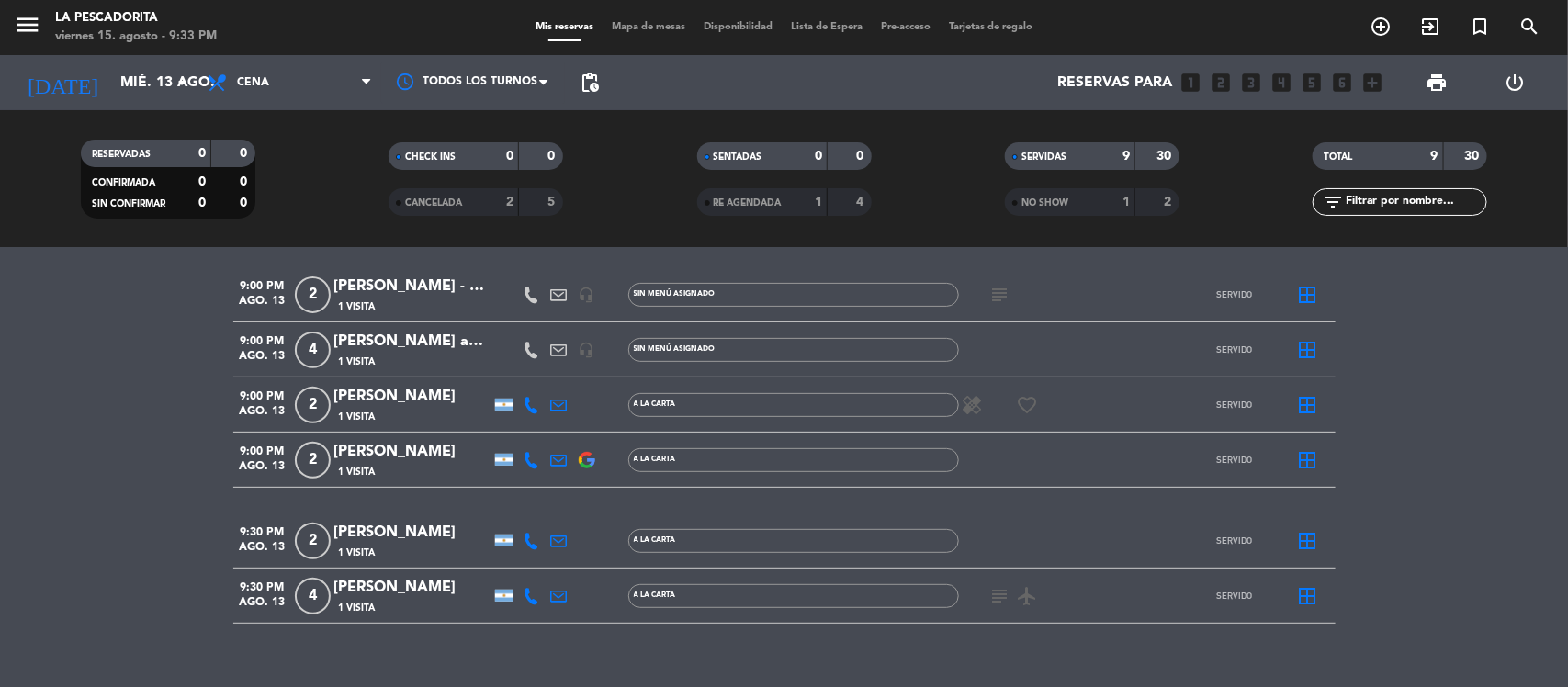
scroll to position [310, 0]
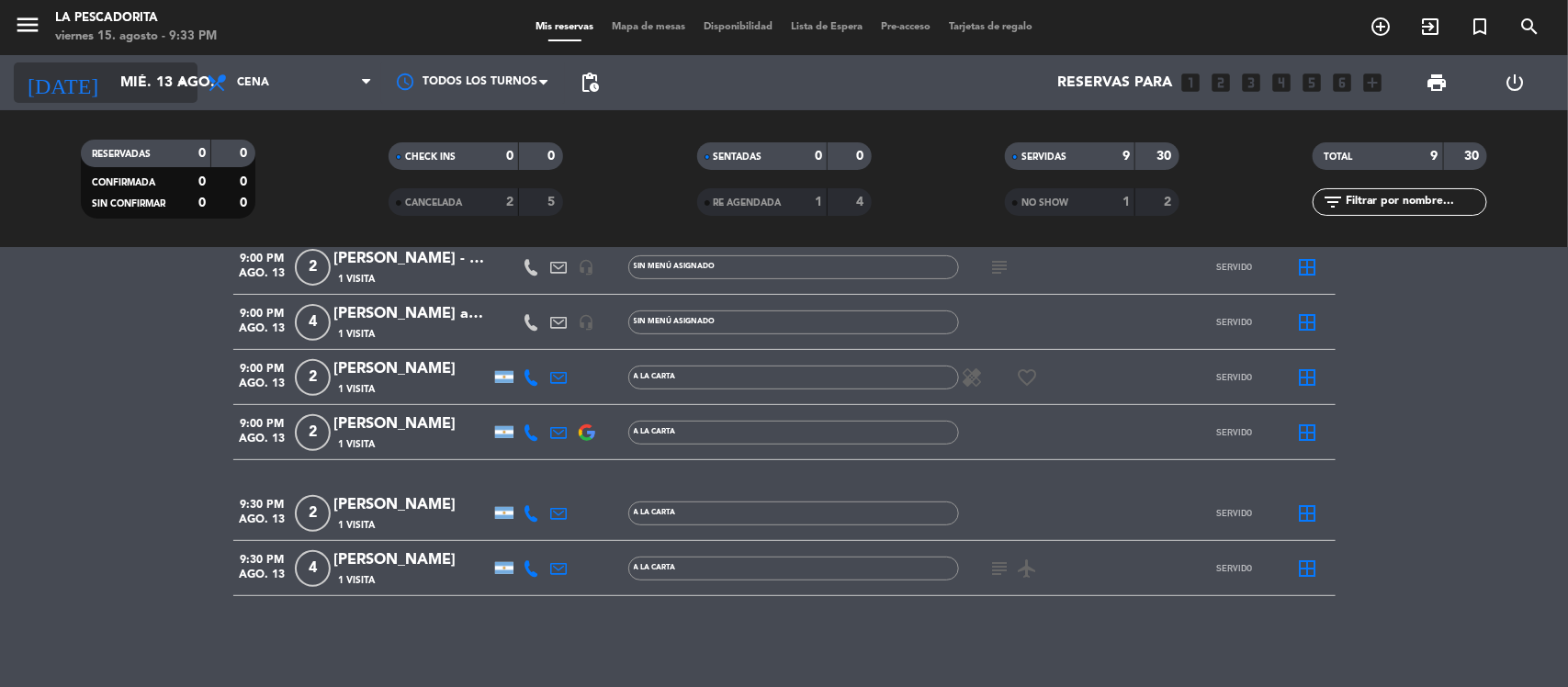
click at [158, 76] on input "mié. 13 ago." at bounding box center [208, 83] width 194 height 35
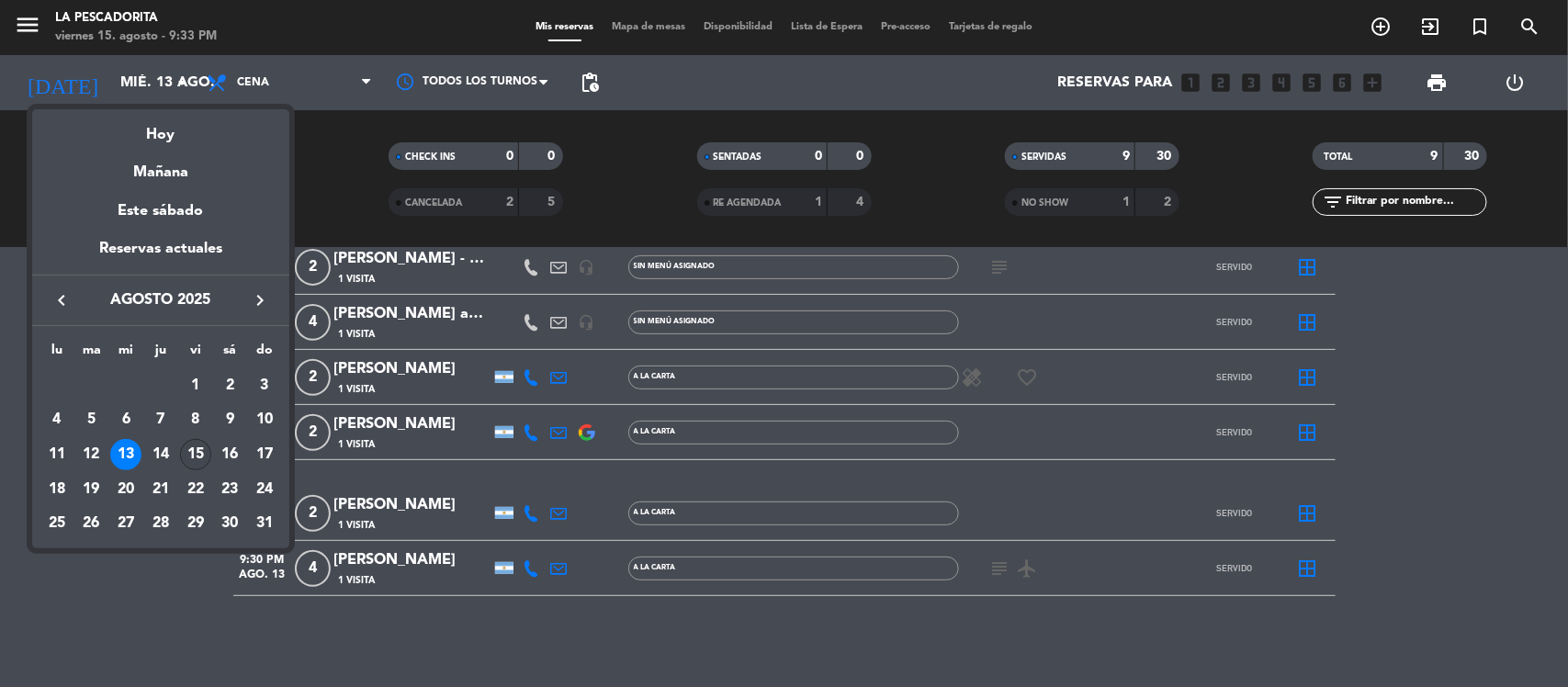
click at [194, 450] on div "15" at bounding box center [195, 454] width 31 height 31
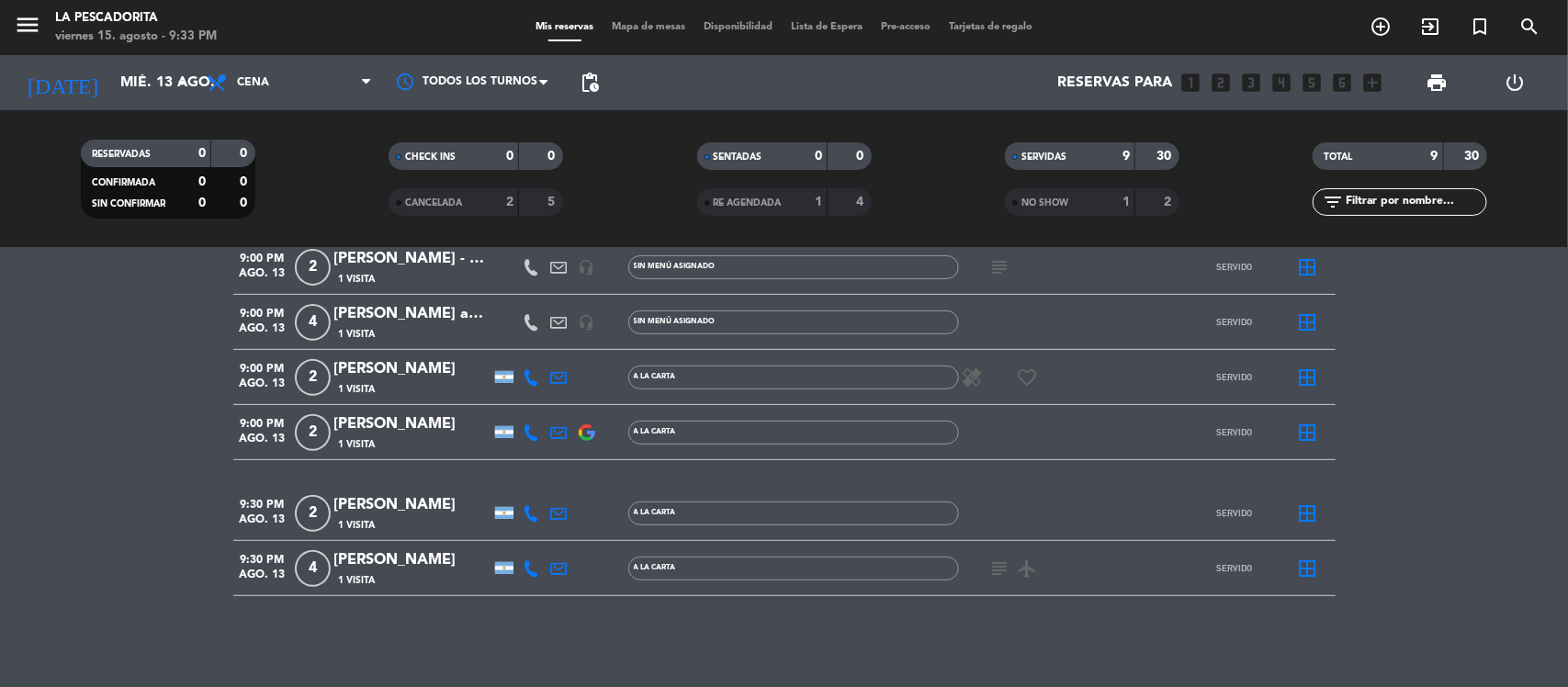
type input "vie. 15 ago."
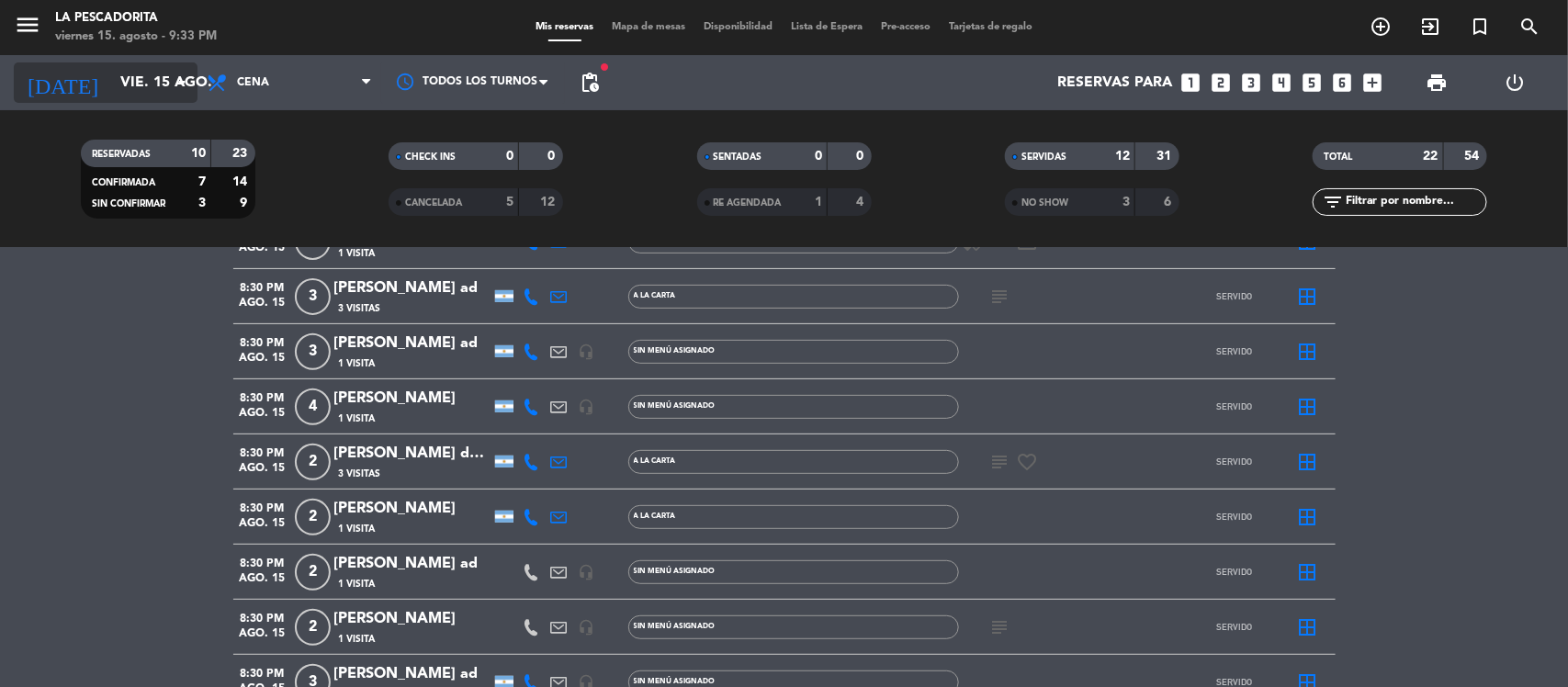
click at [173, 80] on icon "arrow_drop_down" at bounding box center [182, 83] width 22 height 22
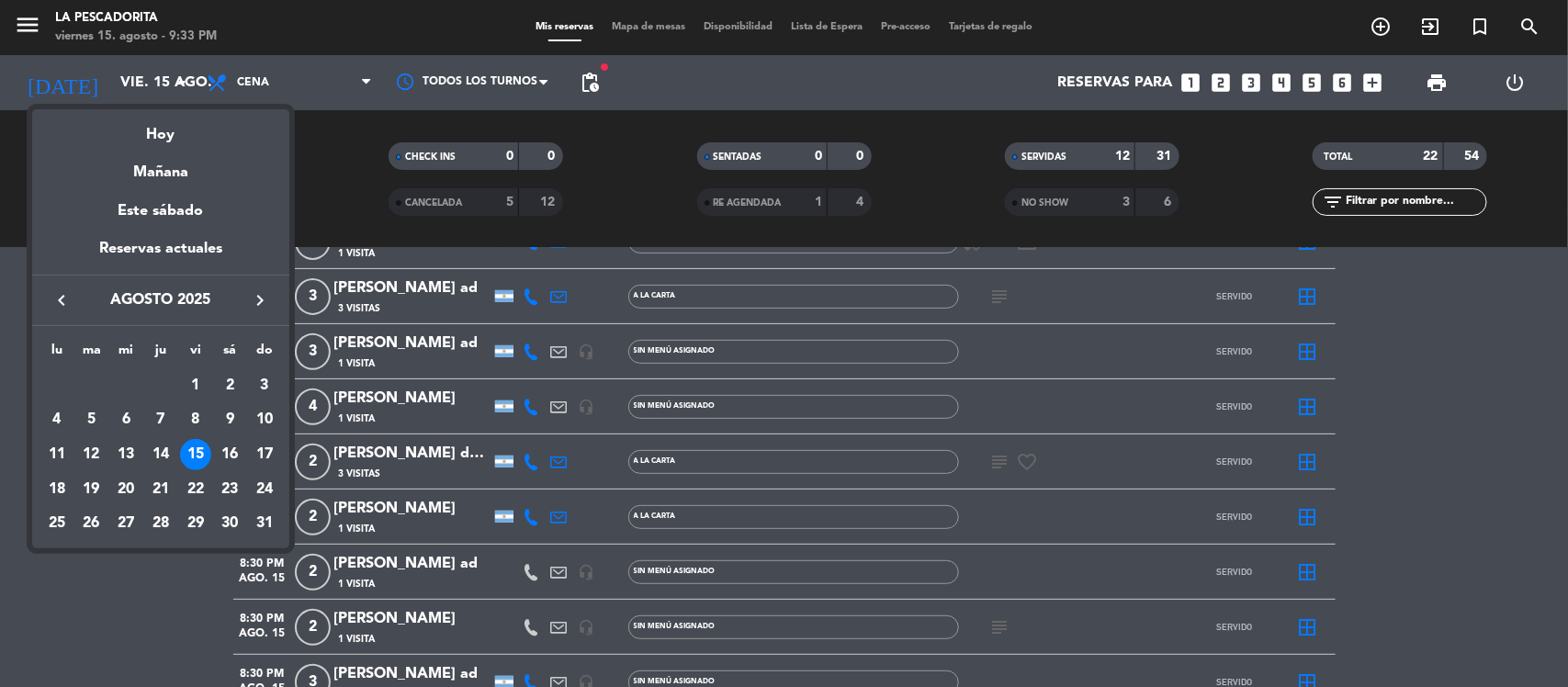
drag, startPoint x: 0, startPoint y: 245, endPoint x: 64, endPoint y: 110, distance: 149.4
click at [0, 244] on div at bounding box center [784, 344] width 1568 height 687
